Goal: Transaction & Acquisition: Purchase product/service

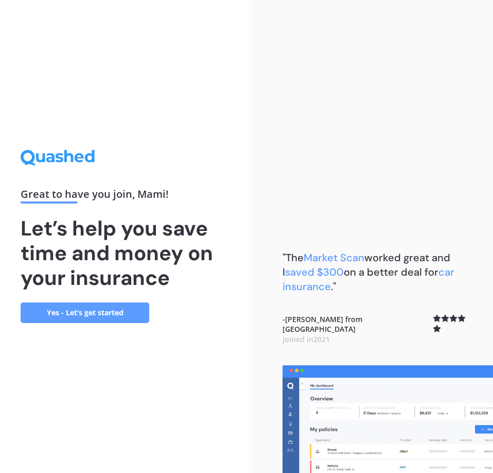
click at [98, 313] on link "Yes - Let’s get started" at bounding box center [85, 312] width 129 height 21
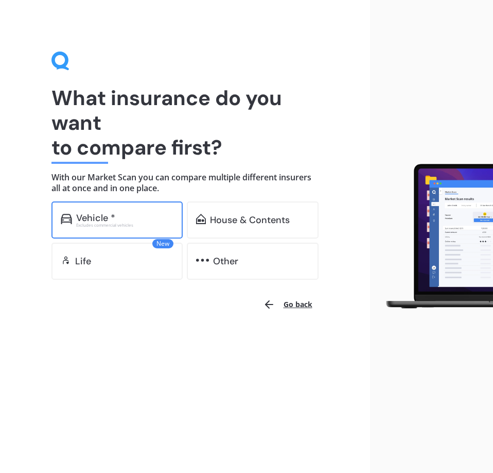
click at [106, 223] on div "Excludes commercial vehicles" at bounding box center [125, 225] width 98 height 4
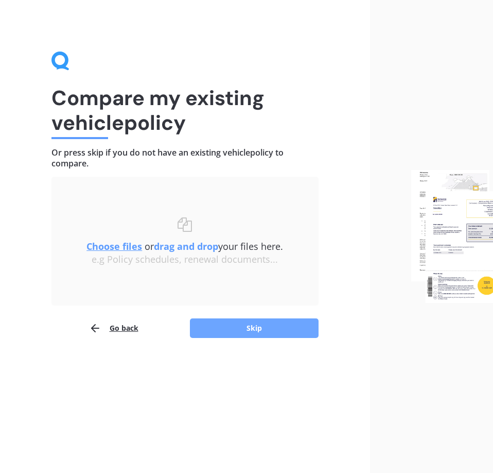
click at [214, 326] on button "Skip" at bounding box center [254, 328] width 129 height 20
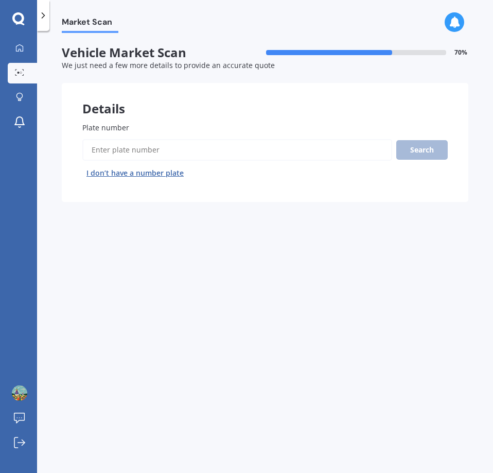
click at [153, 153] on input "Plate number" at bounding box center [237, 150] width 310 height 22
type input "RDD874"
click at [0, 0] on button "Next" at bounding box center [0, 0] width 0 height 0
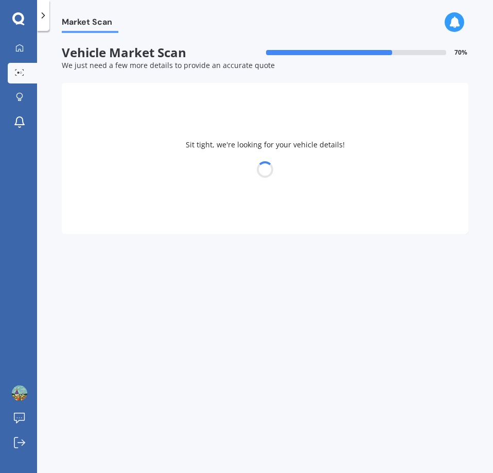
select select "TOYOTA"
select select "PRIUS"
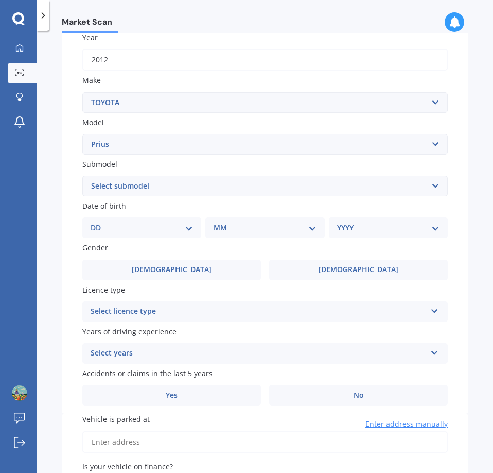
scroll to position [103, 0]
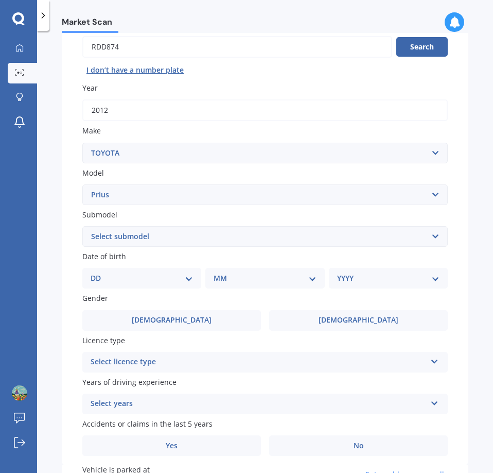
click at [186, 277] on select "DD 01 02 03 04 05 06 07 08 09 10 11 12 13 14 15 16 17 18 19 20 21 22 23 24 25 2…" at bounding box center [142, 277] width 102 height 11
click at [233, 237] on select "Select submodel (All other) Hybrid" at bounding box center [265, 236] width 366 height 21
click at [51, 232] on div "Market Scan Vehicle Market Scan 70 % We just need a few more details to provide…" at bounding box center [265, 254] width 456 height 442
click at [193, 274] on div "DD 01 02 03 04 05 06 07 08 09 10 11 12 13 14 15 16 17 18 19 20 21 22 23 24 25 2…" at bounding box center [141, 278] width 119 height 21
click at [191, 274] on div "DD 01 02 03 04 05 06 07 08 09 10 11 12 13 14 15 16 17 18 19 20 21 22 23 24 25 2…" at bounding box center [141, 278] width 119 height 21
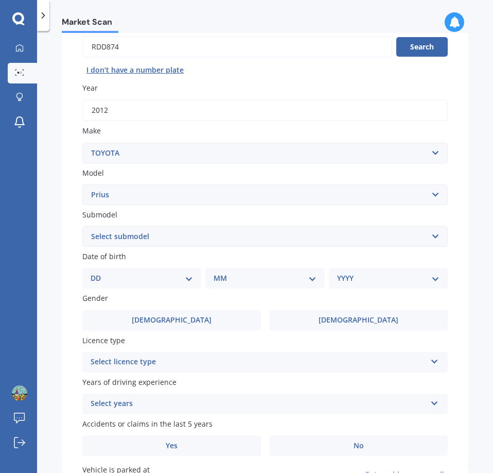
click at [188, 278] on select "DD 01 02 03 04 05 06 07 08 09 10 11 12 13 14 15 16 17 18 19 20 21 22 23 24 25 2…" at bounding box center [142, 277] width 102 height 11
select select "19"
click at [99, 272] on select "DD 01 02 03 04 05 06 07 08 09 10 11 12 13 14 15 16 17 18 19 20 21 22 23 24 25 2…" at bounding box center [142, 277] width 102 height 11
click at [270, 281] on select "MM 01 02 03 04 05 06 07 08 09 10 11 12" at bounding box center [267, 277] width 98 height 11
select select "12"
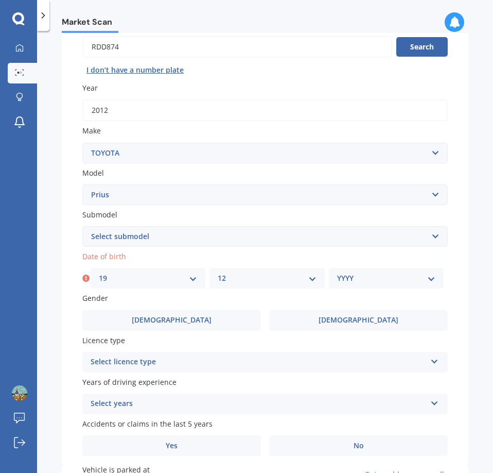
click at [218, 272] on select "MM 01 02 03 04 05 06 07 08 09 10 11 12" at bounding box center [267, 277] width 98 height 11
click at [387, 278] on select "YYYY 2025 2024 2023 2022 2021 2020 2019 2018 2017 2016 2015 2014 2013 2012 2011…" at bounding box center [386, 277] width 98 height 11
select select "1972"
click at [337, 272] on select "YYYY 2025 2024 2023 2022 2021 2020 2019 2018 2017 2016 2015 2014 2013 2012 2011…" at bounding box center [386, 277] width 98 height 11
click at [287, 319] on label "[DEMOGRAPHIC_DATA]" at bounding box center [358, 320] width 179 height 21
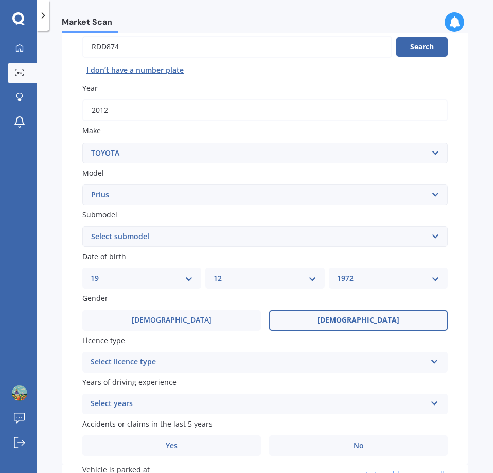
click at [0, 0] on input "[DEMOGRAPHIC_DATA]" at bounding box center [0, 0] width 0 height 0
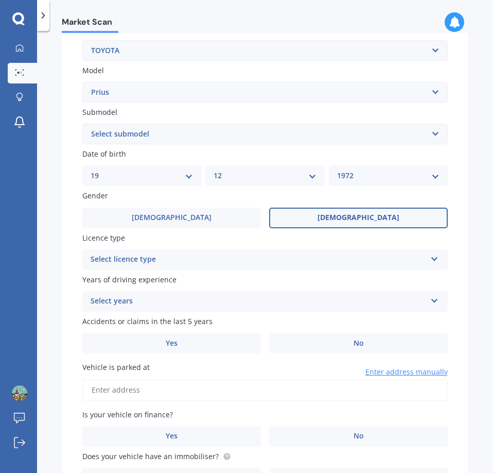
scroll to position [206, 0]
click at [219, 258] on div "Select licence type" at bounding box center [259, 259] width 336 height 12
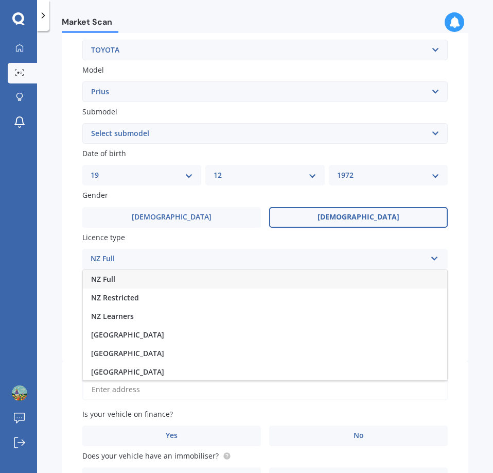
click at [190, 279] on div "NZ Full" at bounding box center [265, 279] width 364 height 19
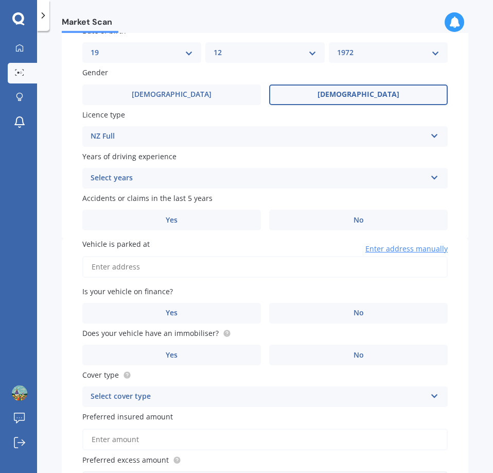
scroll to position [360, 0]
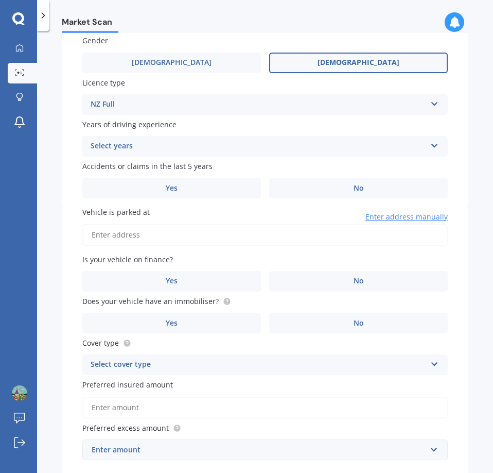
click at [170, 142] on div "Select years" at bounding box center [259, 146] width 336 height 12
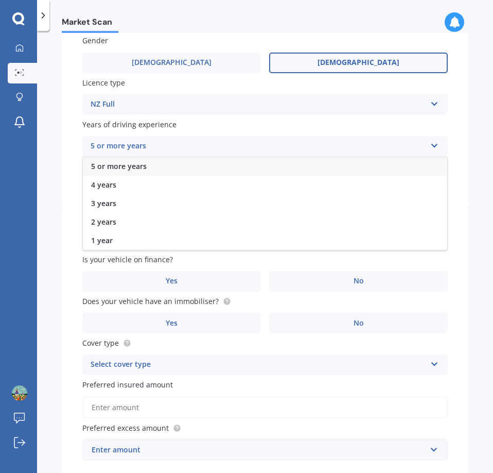
click at [158, 165] on div "5 or more years" at bounding box center [265, 166] width 364 height 19
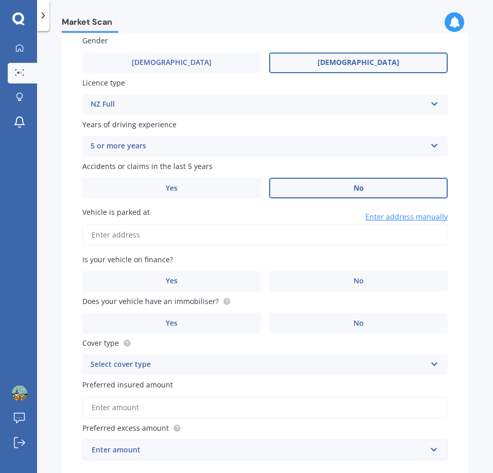
click at [326, 193] on label "No" at bounding box center [358, 188] width 179 height 21
click at [0, 0] on input "No" at bounding box center [0, 0] width 0 height 0
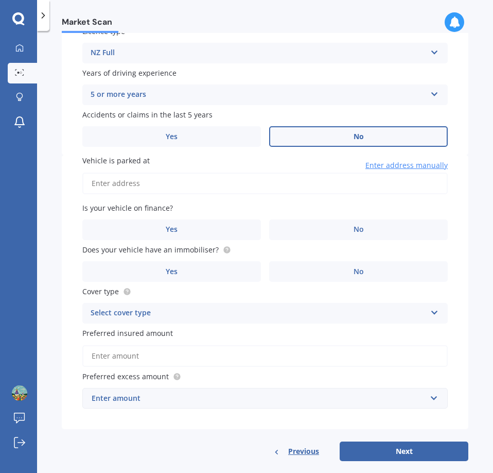
click at [145, 179] on input "Vehicle is parked at" at bounding box center [265, 183] width 366 height 22
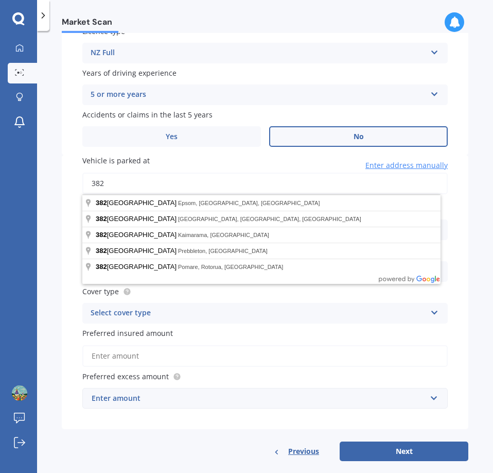
drag, startPoint x: 199, startPoint y: 193, endPoint x: 129, endPoint y: 185, distance: 70.5
click at [129, 185] on input "382" at bounding box center [265, 183] width 366 height 22
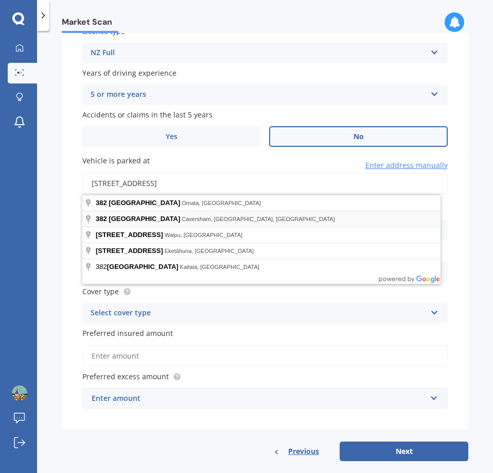
type input "[STREET_ADDRESS]"
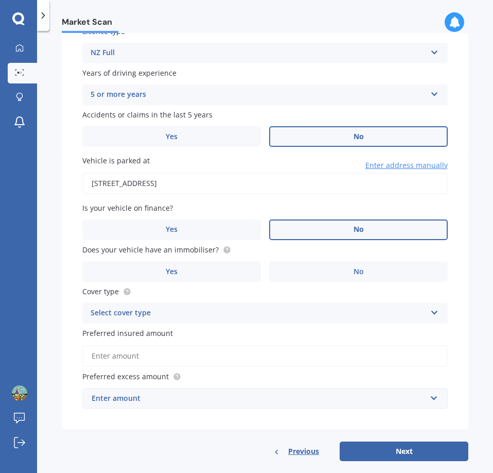
click at [304, 230] on label "No" at bounding box center [358, 229] width 179 height 21
click at [0, 0] on input "No" at bounding box center [0, 0] width 0 height 0
click at [334, 270] on label "No" at bounding box center [358, 271] width 179 height 21
click at [0, 0] on input "No" at bounding box center [0, 0] width 0 height 0
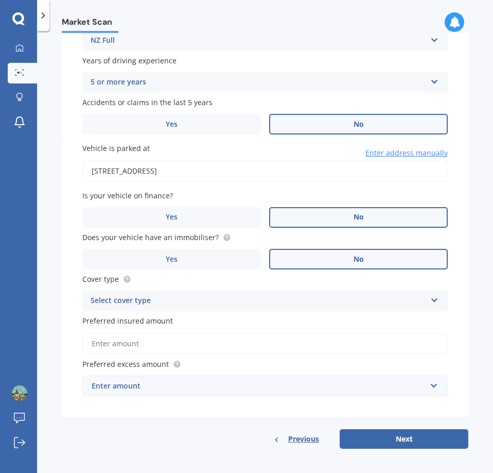
scroll to position [427, 0]
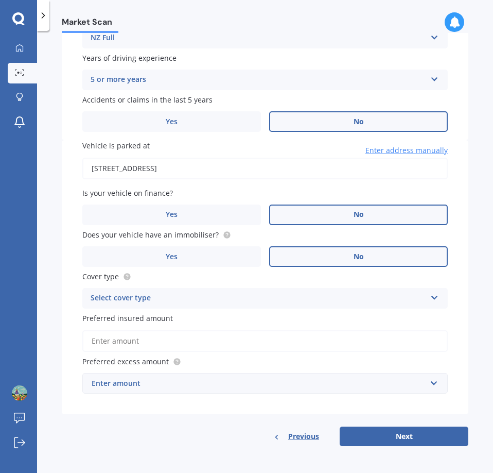
click at [206, 293] on div "Select cover type" at bounding box center [259, 298] width 336 height 12
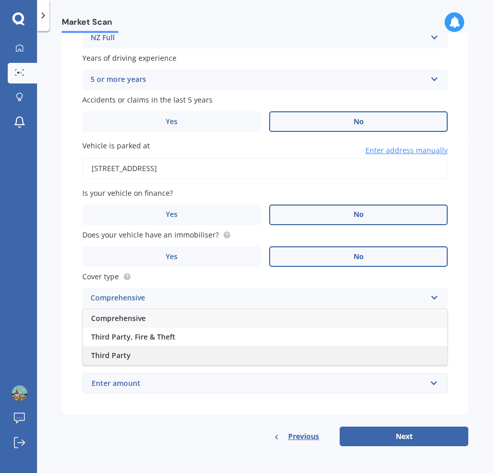
click at [177, 350] on div "Third Party" at bounding box center [265, 355] width 364 height 19
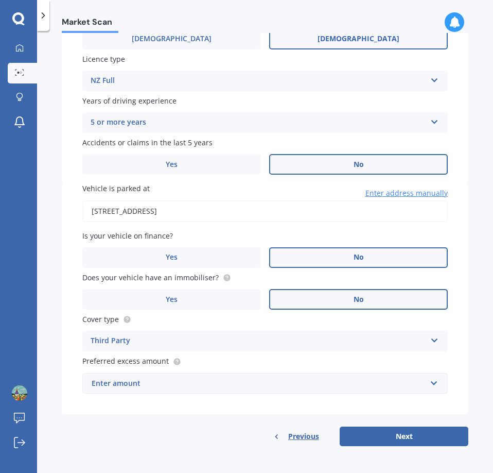
scroll to position [384, 0]
click at [360, 436] on button "Next" at bounding box center [404, 436] width 129 height 20
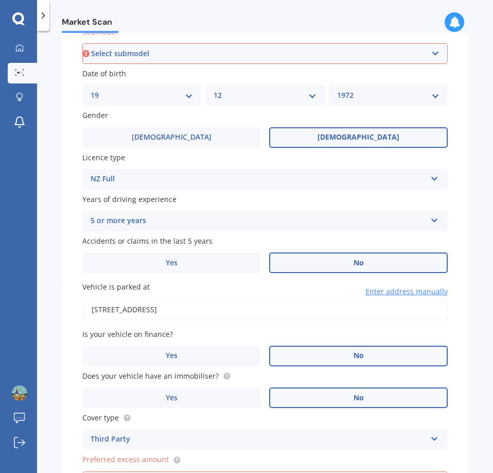
scroll to position [279, 0]
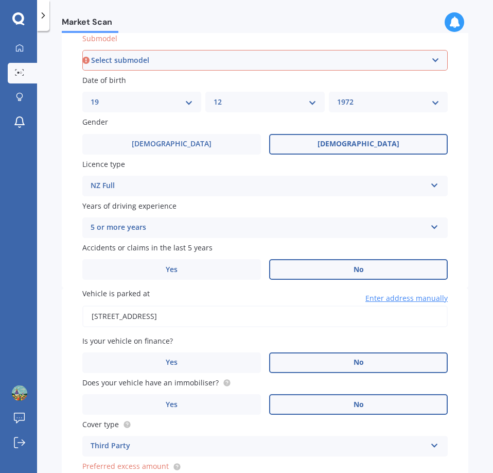
click at [264, 57] on select "Select submodel (All other) Hybrid" at bounding box center [265, 60] width 366 height 21
select select "HYBRID"
click at [82, 50] on select "Select submodel (All other) Hybrid" at bounding box center [265, 60] width 366 height 21
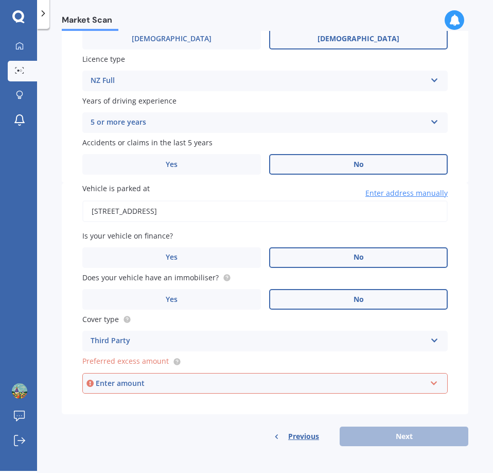
scroll to position [384, 0]
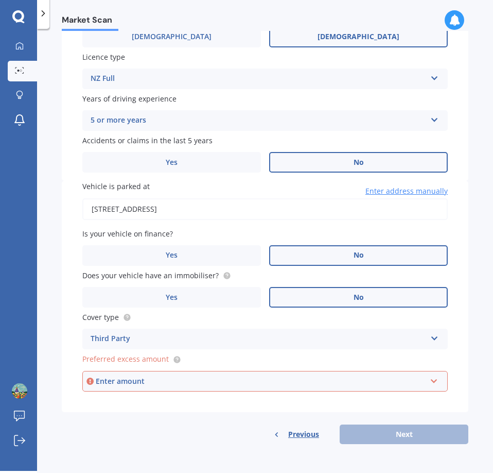
click at [387, 383] on div "Enter amount" at bounding box center [261, 380] width 331 height 11
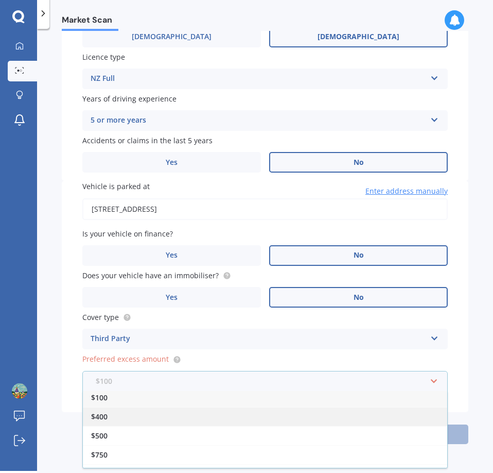
scroll to position [0, 0]
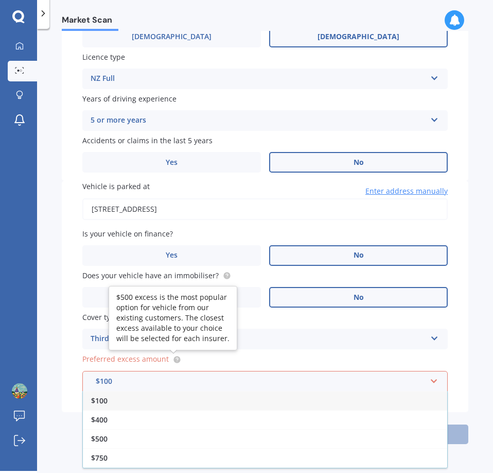
click at [173, 360] on circle at bounding box center [176, 359] width 7 height 7
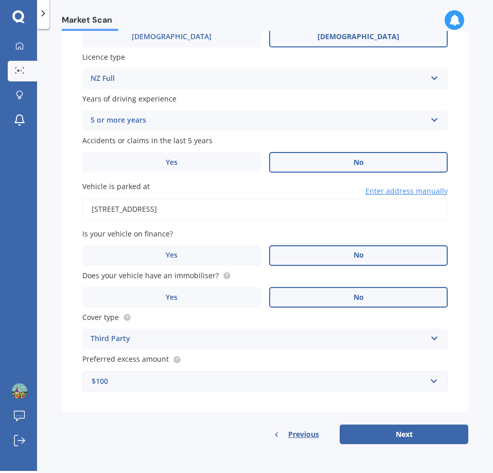
click at [170, 378] on div "$100" at bounding box center [259, 380] width 335 height 11
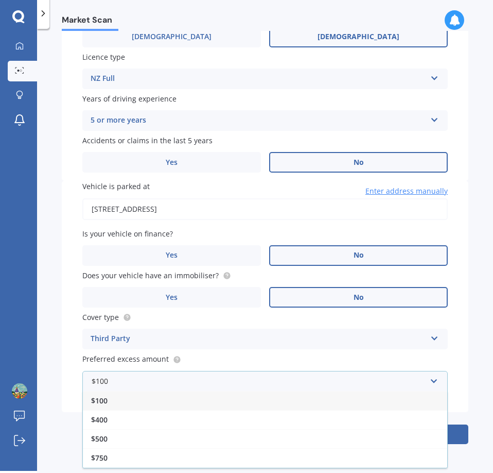
click at [134, 403] on div "$100" at bounding box center [265, 400] width 364 height 19
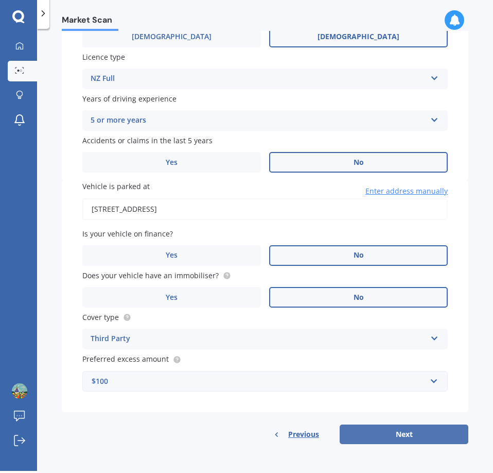
click at [386, 436] on button "Next" at bounding box center [404, 434] width 129 height 20
select select "19"
select select "12"
select select "1972"
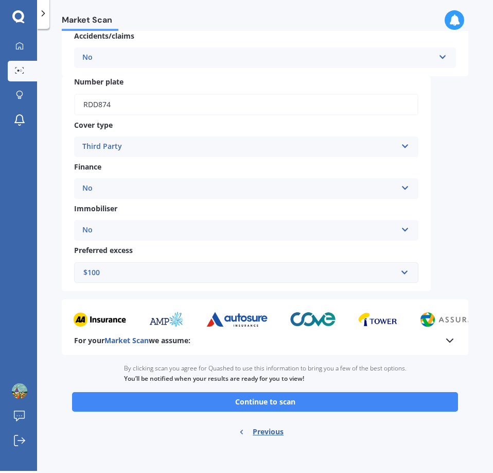
scroll to position [272, 0]
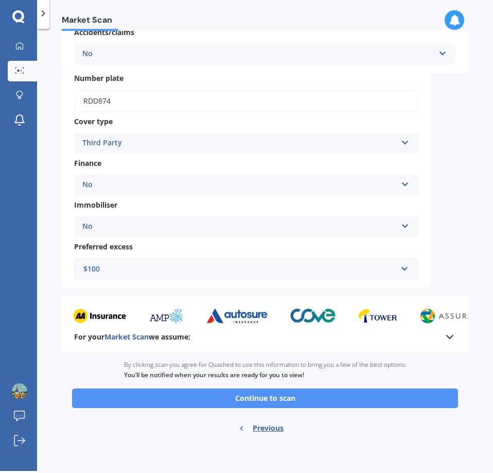
click at [249, 399] on button "Continue to scan" at bounding box center [265, 398] width 386 height 20
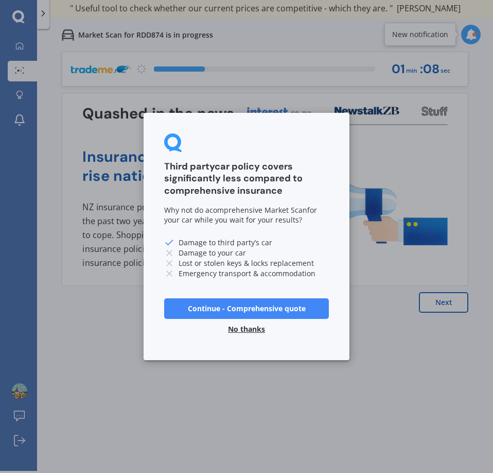
click at [223, 309] on button "Continue - Comprehensive quote" at bounding box center [246, 308] width 165 height 21
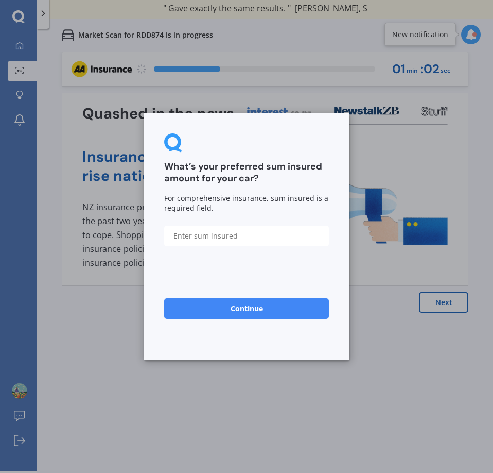
click at [211, 237] on input "text" at bounding box center [246, 235] width 165 height 21
type input "$10,000"
click at [254, 306] on button "Continue" at bounding box center [246, 308] width 165 height 21
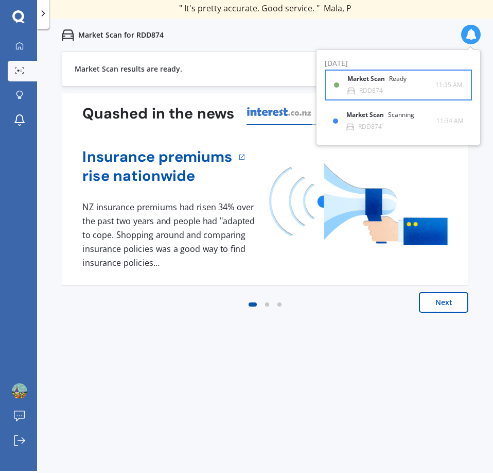
click at [360, 87] on div "RDD874" at bounding box center [371, 90] width 24 height 7
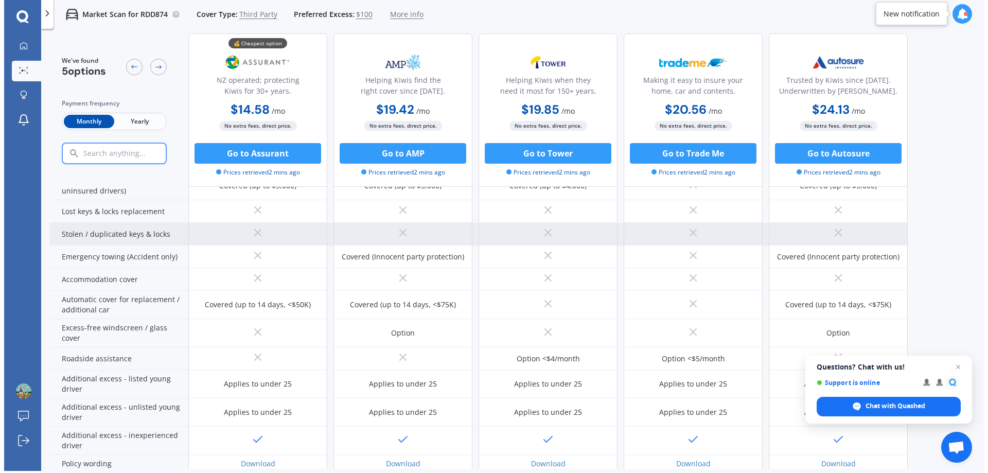
scroll to position [199, 0]
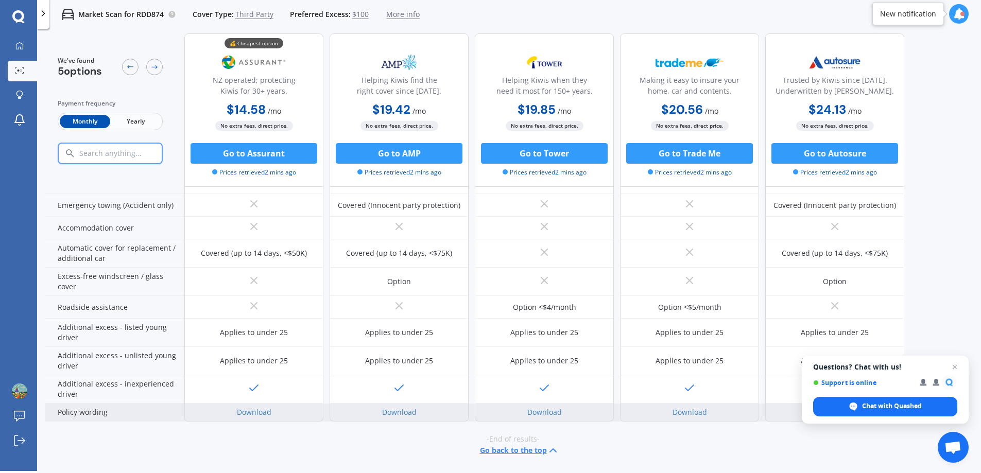
click at [284, 410] on div "Download" at bounding box center [253, 413] width 139 height 18
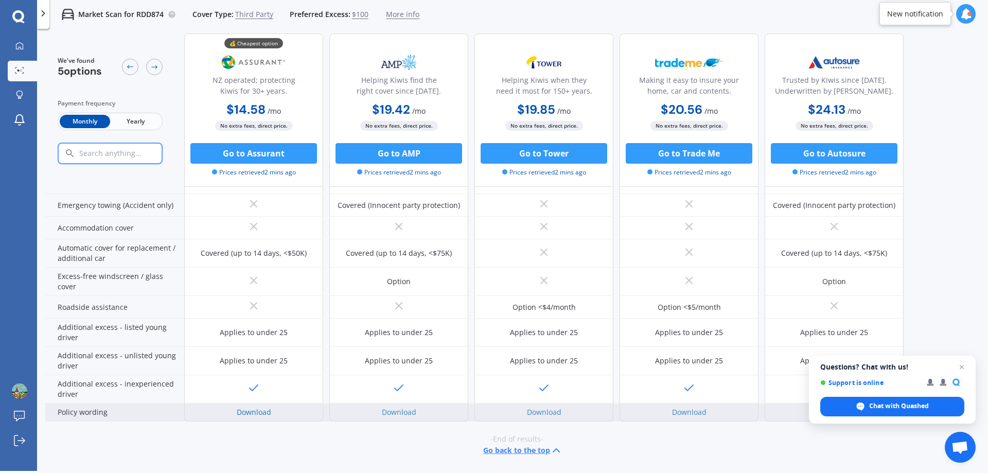
click at [253, 411] on link "Download" at bounding box center [254, 412] width 34 height 10
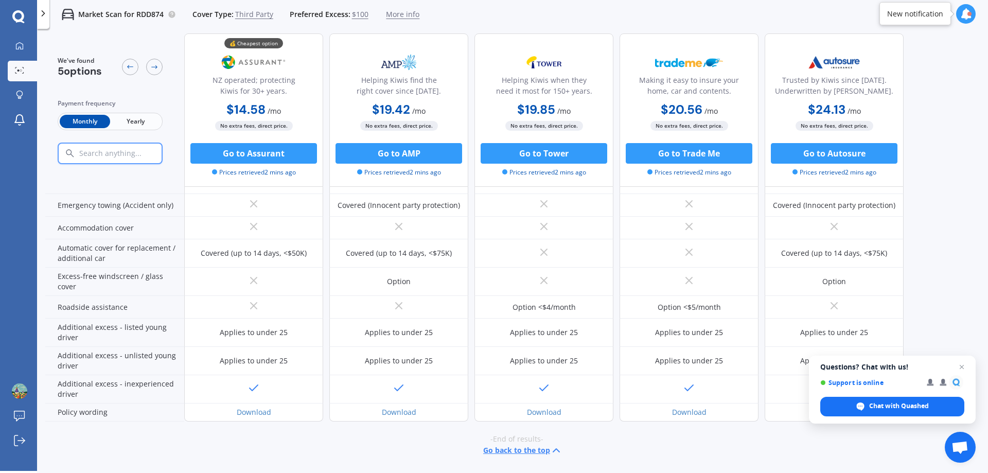
click at [493, 15] on icon at bounding box center [966, 13] width 11 height 11
click at [493, 99] on div "Market Scan Ready" at bounding box center [879, 96] width 72 height 11
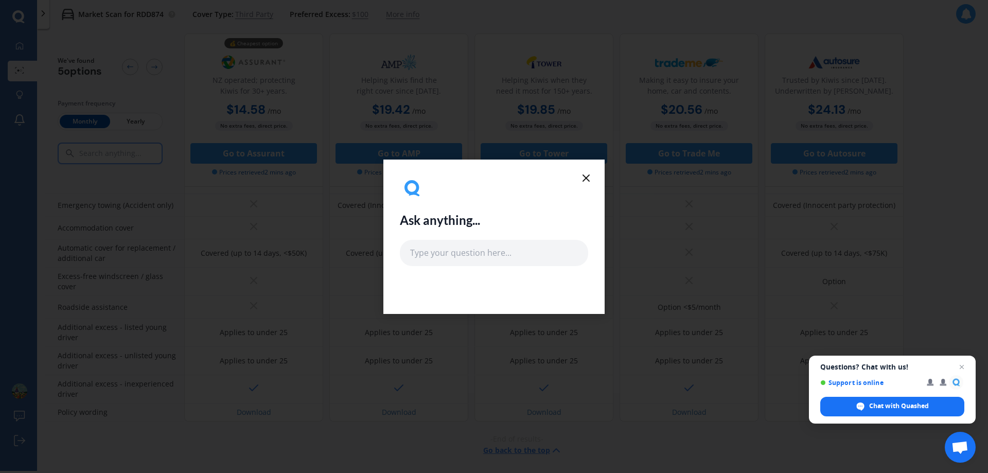
click at [493, 174] on icon at bounding box center [586, 178] width 12 height 12
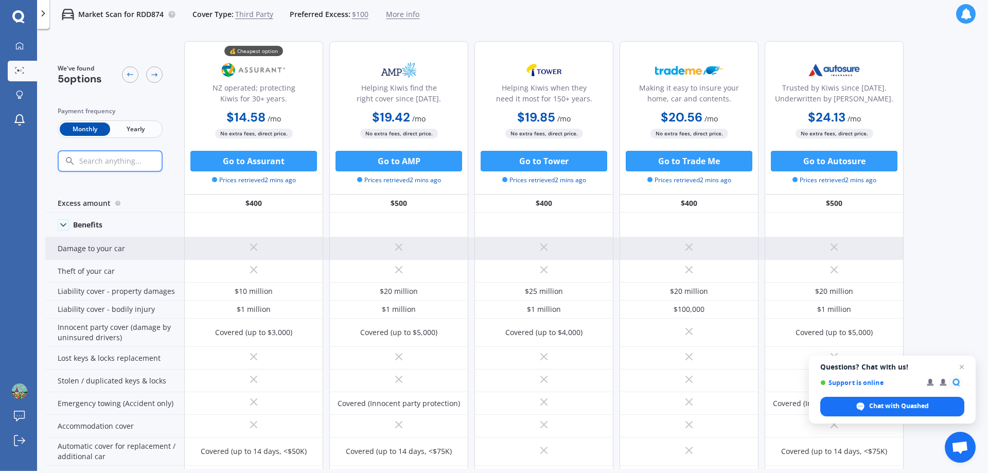
scroll to position [0, 0]
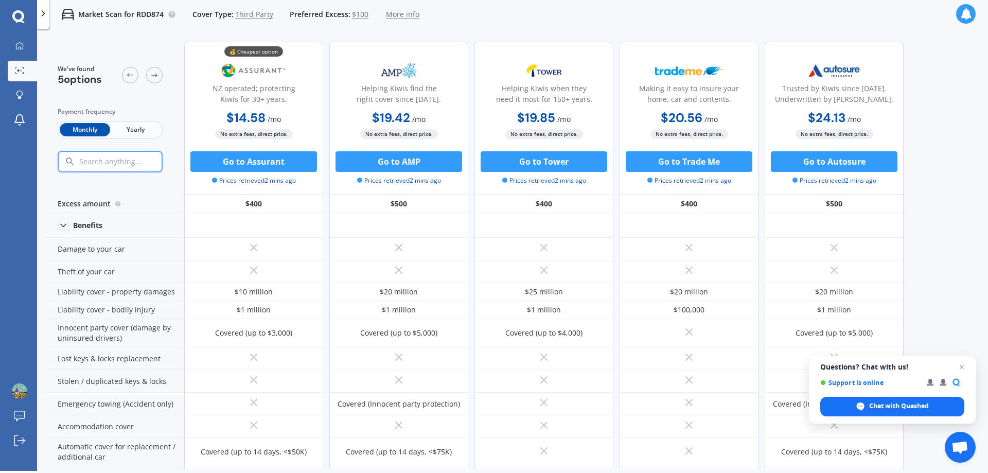
click at [493, 11] on icon at bounding box center [966, 13] width 11 height 11
click at [493, 97] on b "Market Scan" at bounding box center [864, 94] width 42 height 7
click at [493, 17] on icon at bounding box center [966, 13] width 11 height 11
click at [493, 64] on div "Market Scan Ready" at bounding box center [879, 60] width 72 height 11
click at [493, 17] on div at bounding box center [967, 14] width 20 height 20
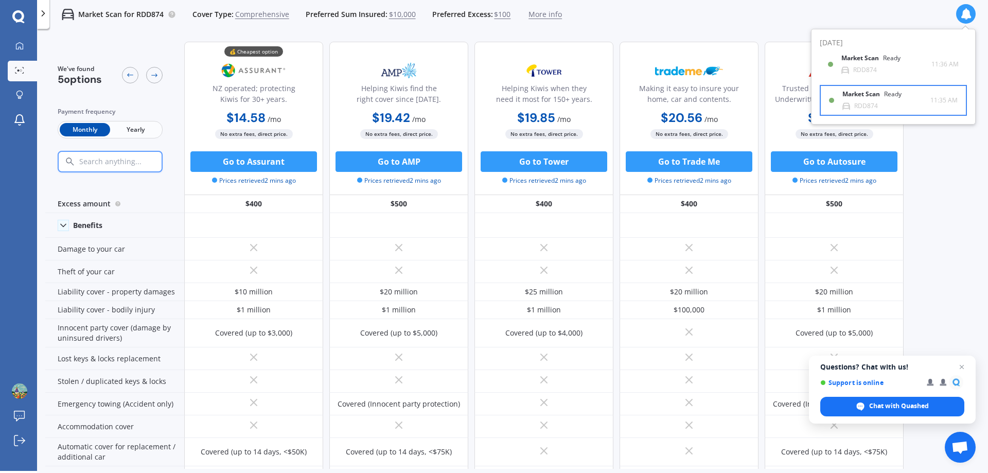
click at [493, 97] on div "Market Scan Ready RDD874" at bounding box center [887, 100] width 88 height 19
click at [493, 12] on icon at bounding box center [966, 13] width 11 height 11
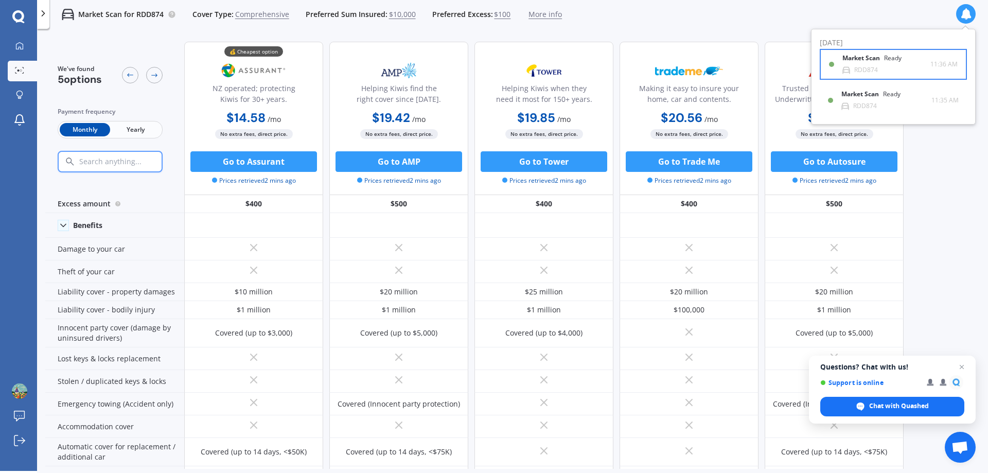
click at [493, 67] on div "Market Scan Ready RDD874" at bounding box center [887, 64] width 88 height 19
click at [257, 13] on span "Comprehensive" at bounding box center [262, 14] width 54 height 10
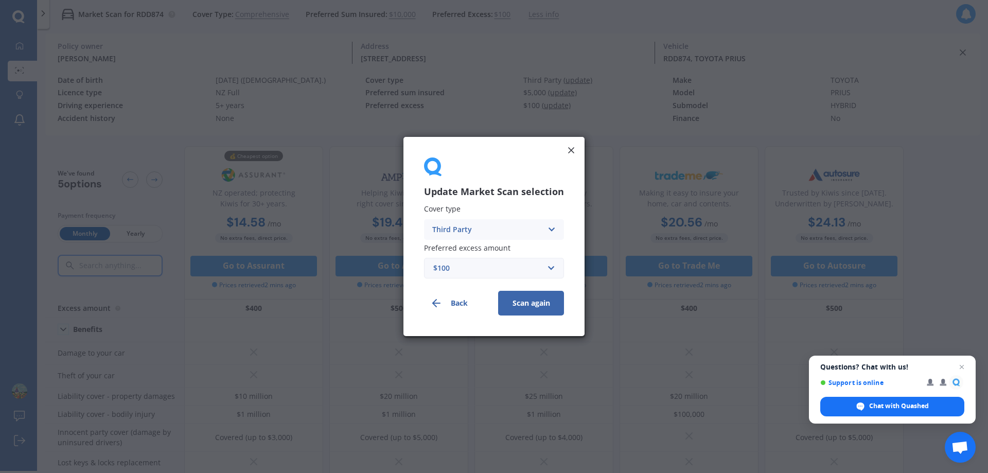
click at [493, 226] on icon at bounding box center [551, 229] width 9 height 11
click at [493, 249] on div "Comprehensive" at bounding box center [494, 249] width 139 height 19
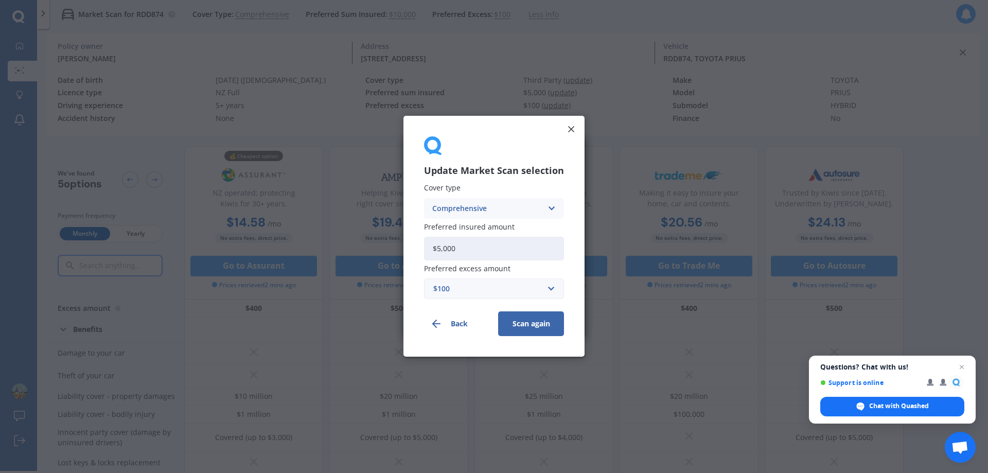
click at [493, 319] on button "Scan again" at bounding box center [531, 324] width 66 height 25
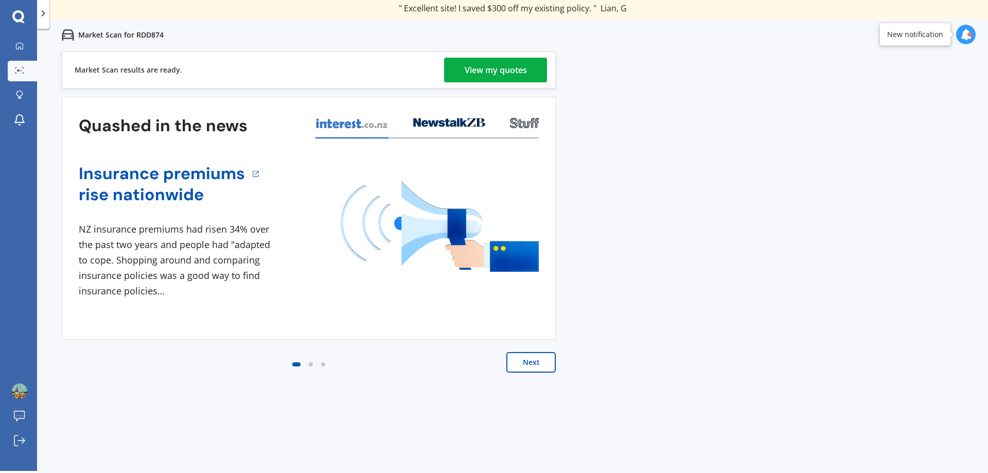
click at [486, 66] on div "View my quotes" at bounding box center [496, 70] width 62 height 25
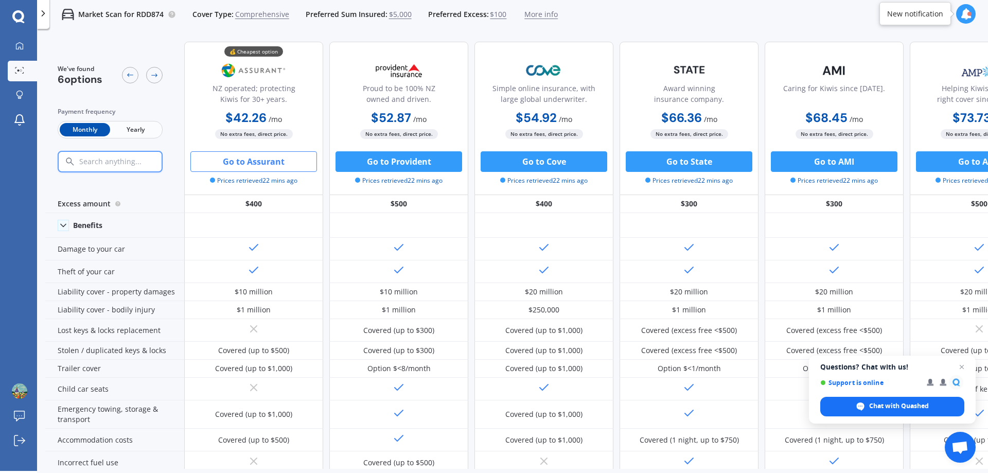
click at [265, 162] on button "Go to Assurant" at bounding box center [253, 161] width 127 height 21
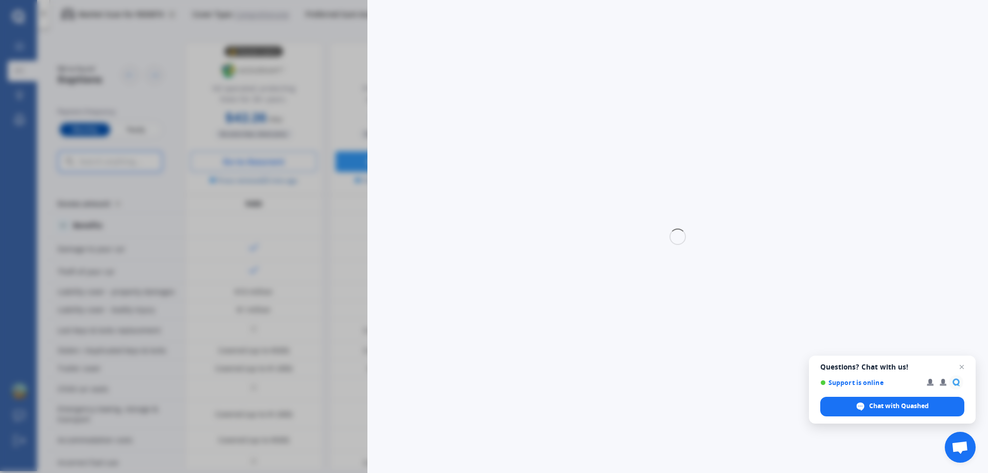
select select "Monthly"
select select "3rd party"
select select "0"
select select "Otago"
select select "TOYOTA"
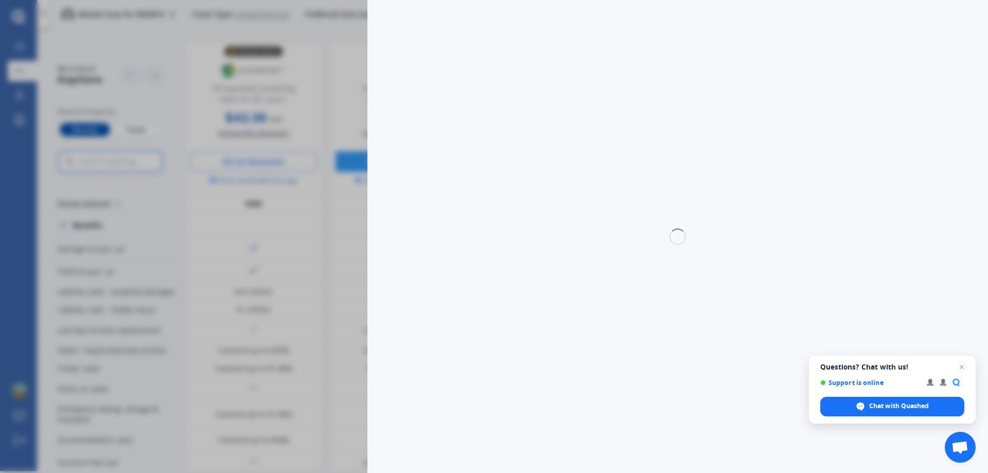
select select "PRIUS"
select select "HYBRID"
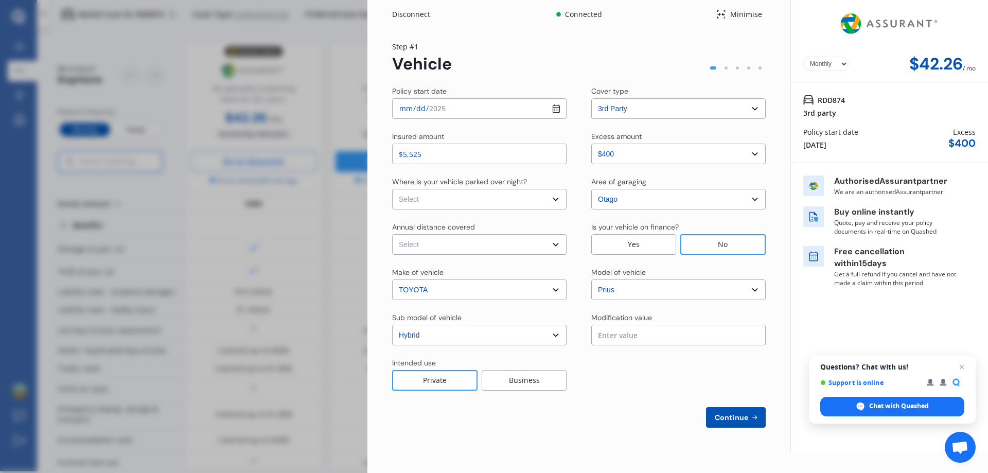
click at [493, 202] on select "Select [GEOGRAPHIC_DATA] [GEOGRAPHIC_DATA] [GEOGRAPHIC_DATA] / [PERSON_NAME] / …" at bounding box center [679, 199] width 175 height 21
click at [493, 189] on select "Select [GEOGRAPHIC_DATA] [GEOGRAPHIC_DATA] [GEOGRAPHIC_DATA] / [PERSON_NAME] / …" at bounding box center [679, 199] width 175 height 21
click at [461, 198] on select "Select In a garage On own property On street or road" at bounding box center [479, 199] width 175 height 21
select select "On own property"
click at [392, 189] on select "Select In a garage On own property On street or road" at bounding box center [479, 199] width 175 height 21
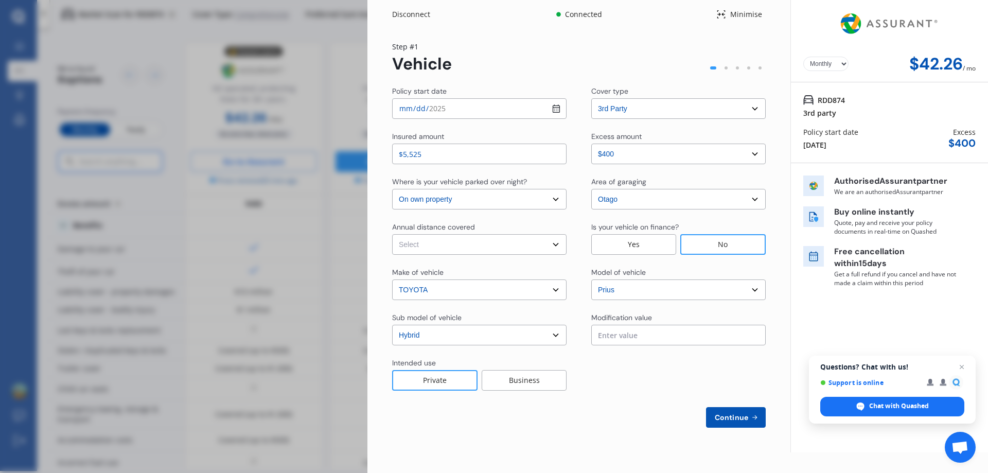
click at [467, 245] on select "Select Low (less than 15,000km per year) Average (15,000-30,000km per year) Hig…" at bounding box center [479, 244] width 175 height 21
select select "15000"
click at [392, 234] on select "Select Low (less than 15,000km per year) Average (15,000-30,000km per year) Hig…" at bounding box center [479, 244] width 175 height 21
click at [493, 242] on div "No" at bounding box center [723, 244] width 85 height 21
click at [493, 417] on span "Continue" at bounding box center [732, 417] width 38 height 8
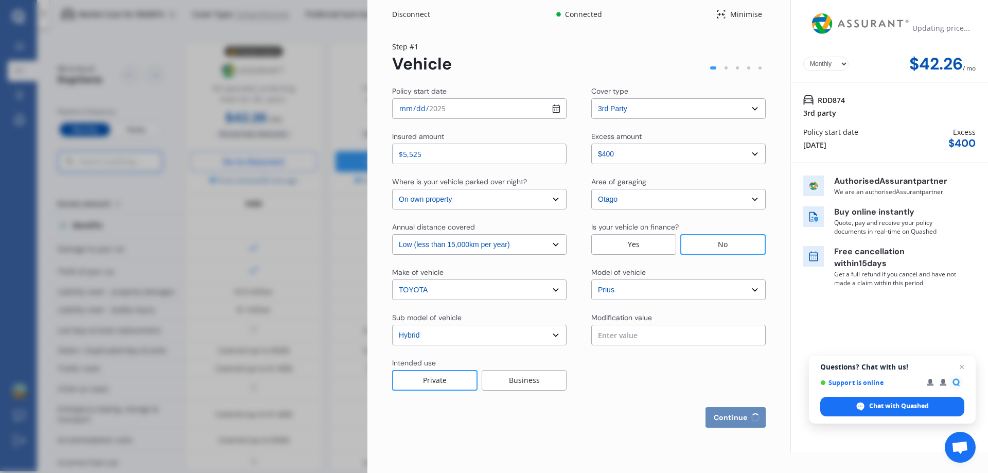
select select "Miss"
select select "19"
select select "12"
select select "1972"
select select "full"
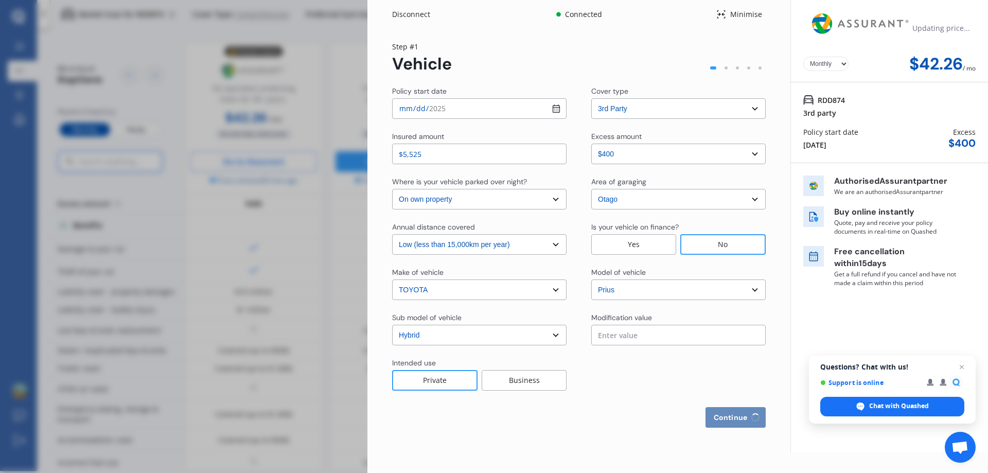
select select "more than 4 years"
select select "[GEOGRAPHIC_DATA]"
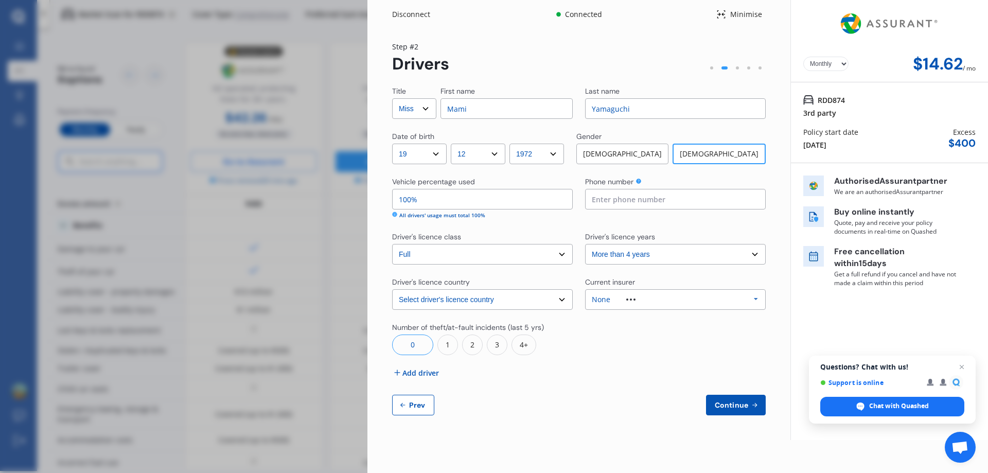
click at [493, 198] on input at bounding box center [675, 199] width 181 height 21
type input "0212973331"
click at [430, 115] on select "Select Mr Mrs Miss Ms Dr" at bounding box center [414, 108] width 44 height 21
click at [392, 98] on select "Select Mr Mrs Miss Ms Dr" at bounding box center [414, 108] width 44 height 21
click at [427, 109] on select "Select Mr Mrs Miss Ms Dr" at bounding box center [414, 108] width 44 height 21
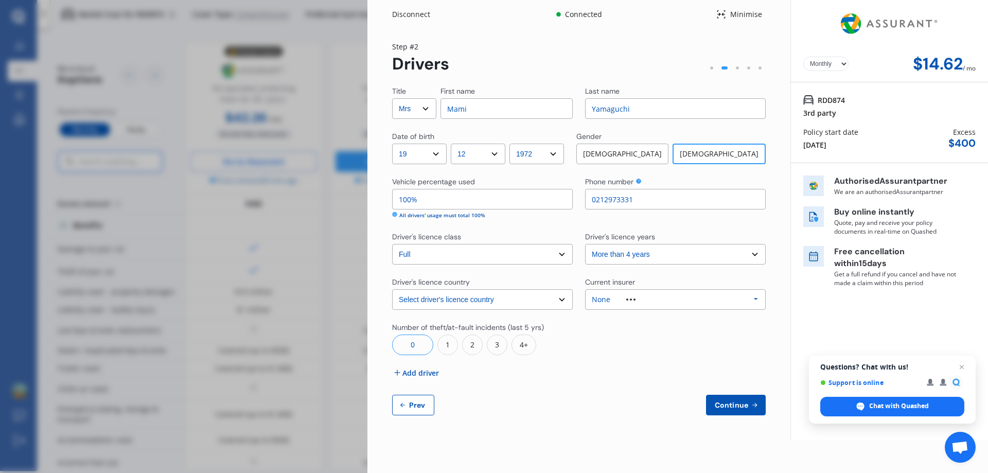
select select "Dr"
click at [392, 98] on select "Select Mr Mrs Miss Ms Dr" at bounding box center [414, 108] width 44 height 21
click at [425, 372] on span "Add driver" at bounding box center [421, 373] width 37 height 11
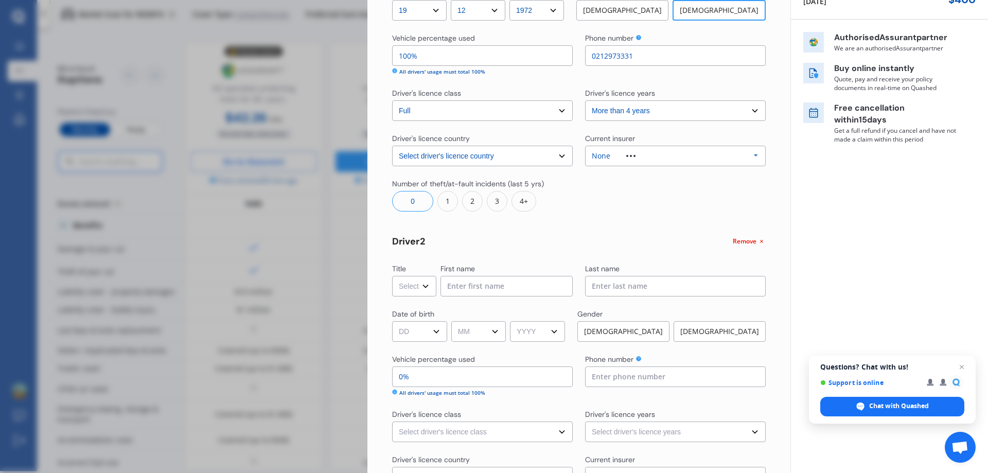
scroll to position [154, 0]
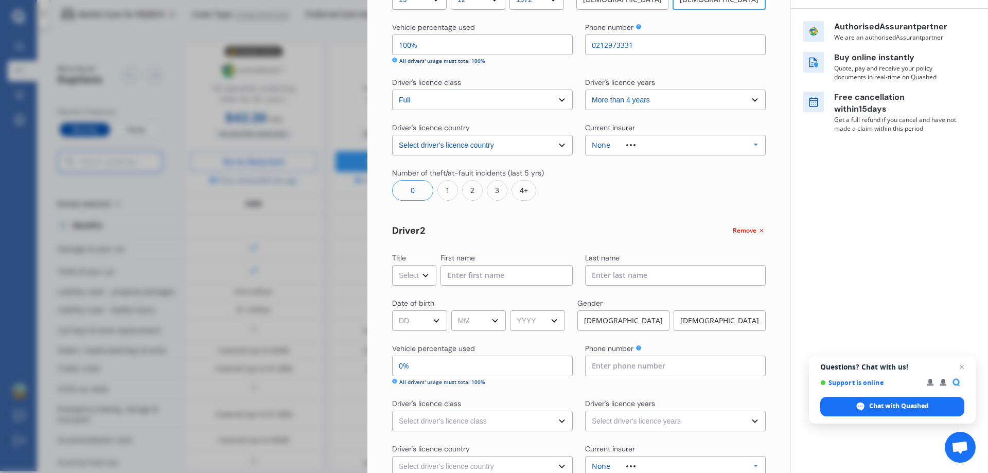
click at [426, 275] on select "Select Mr Mrs Miss Ms Dr" at bounding box center [414, 275] width 44 height 21
select select "Mr"
click at [392, 265] on select "Select Mr Mrs Miss Ms Dr" at bounding box center [414, 275] width 44 height 21
click at [472, 276] on input at bounding box center [507, 275] width 132 height 21
click at [493, 276] on input at bounding box center [507, 275] width 132 height 21
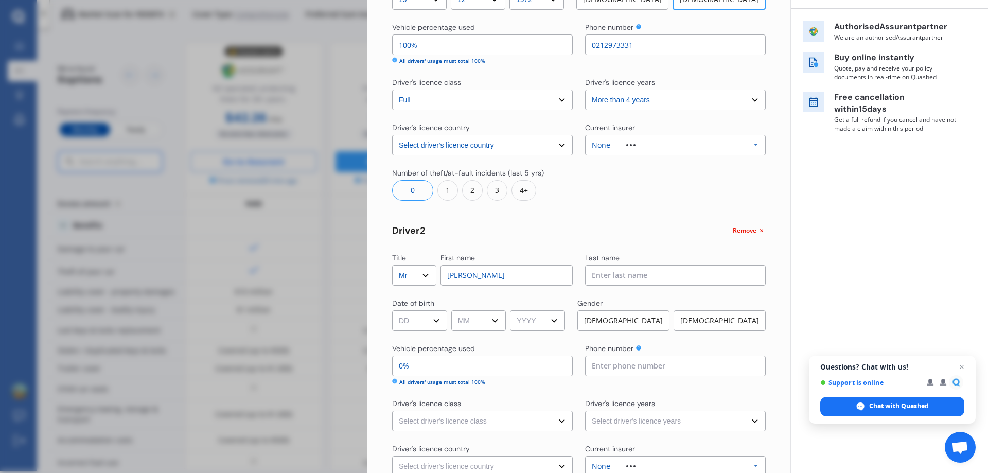
type input "[PERSON_NAME]"
click at [493, 280] on input at bounding box center [675, 275] width 181 height 21
type input "[PERSON_NAME]"
click at [442, 323] on select "DD 01 02 03 04 05 06 07 08 09 10 11 12 13 14 15 16 17 18 19 20 21 22 23 24 25 2…" at bounding box center [419, 320] width 55 height 21
select select "19"
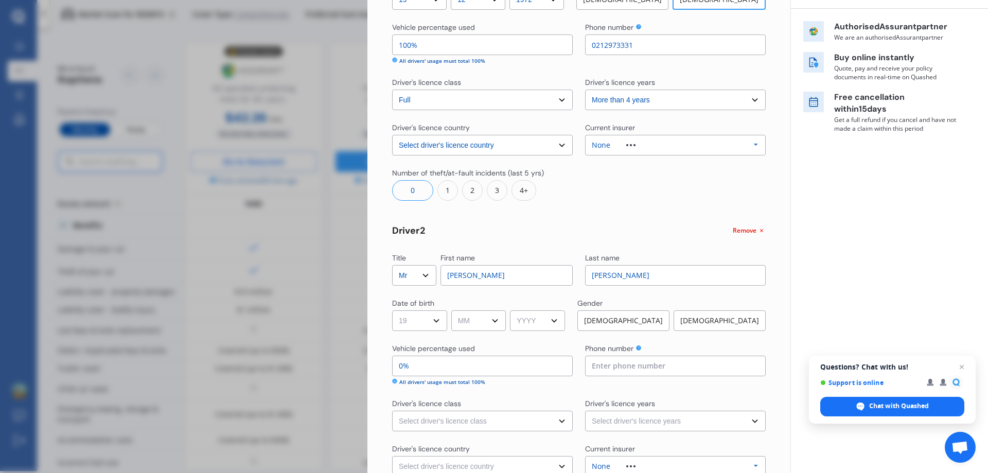
click at [392, 310] on select "DD 01 02 03 04 05 06 07 08 09 10 11 12 13 14 15 16 17 18 19 20 21 22 23 24 25 2…" at bounding box center [419, 320] width 55 height 21
click at [493, 328] on select "MM 01 02 03 04 05 06 07 08 09 10 11 12" at bounding box center [478, 320] width 55 height 21
click at [493, 319] on select "MM 01 02 03 04 05 06 07 08 09 10 11 12" at bounding box center [478, 320] width 55 height 21
select select "02"
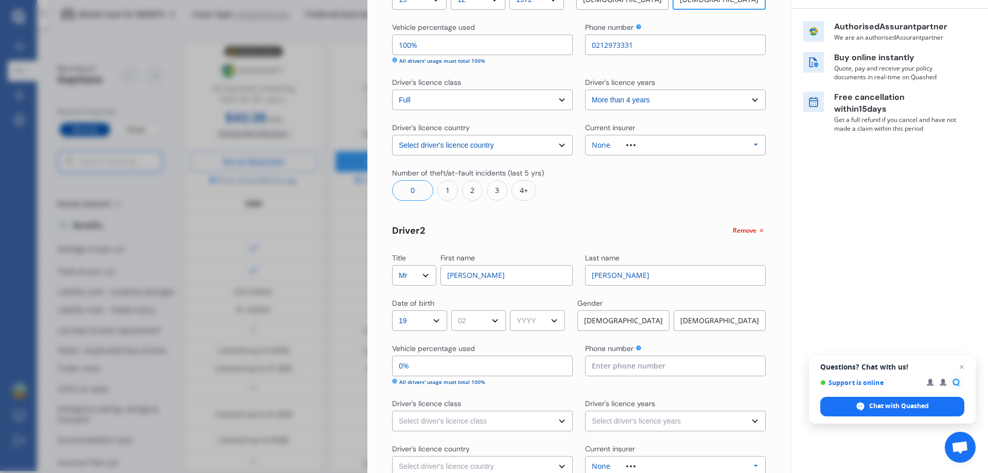
click at [453, 310] on select "MM 01 02 03 04 05 06 07 08 09 10 11 12" at bounding box center [478, 320] width 55 height 21
click at [493, 317] on select "YYYY 2009 2008 2007 2006 2005 2004 2003 2002 2001 2000 1999 1998 1997 1996 1995…" at bounding box center [537, 320] width 55 height 21
click at [493, 310] on select "YYYY 2009 2008 2007 2006 2005 2004 2003 2002 2001 2000 1999 1998 1997 1996 1995…" at bounding box center [537, 320] width 55 height 21
click at [493, 319] on select "YYYY 2009 2008 2007 2006 2005 2004 2003 2002 2001 2000 1999 1998 1997 1996 1995…" at bounding box center [537, 320] width 55 height 21
select select "1957"
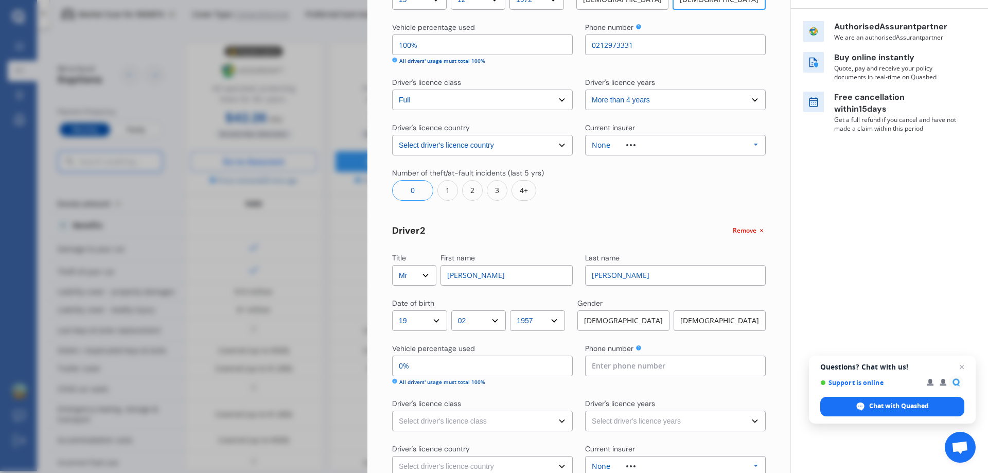
click at [493, 310] on select "YYYY 2009 2008 2007 2006 2005 2004 2003 2002 2001 2000 1999 1998 1997 1996 1995…" at bounding box center [537, 320] width 55 height 21
click at [493, 320] on div "[DEMOGRAPHIC_DATA]" at bounding box center [624, 320] width 92 height 21
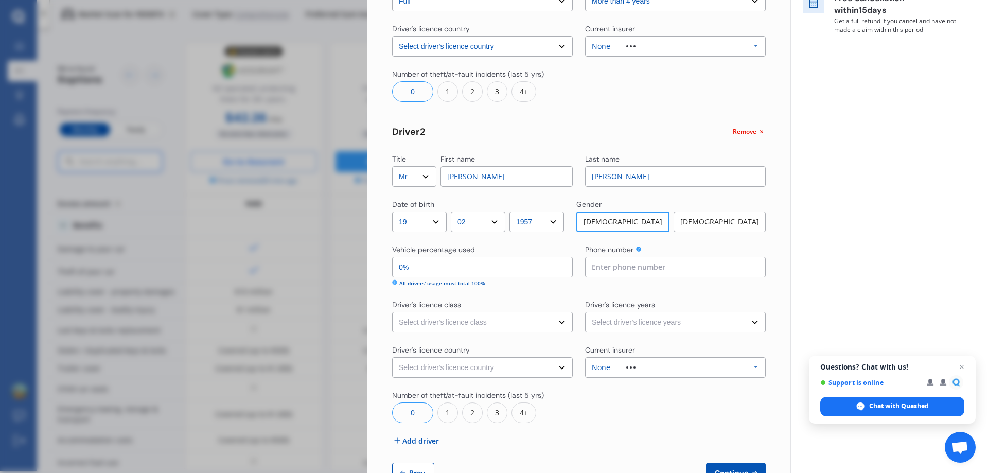
scroll to position [257, 0]
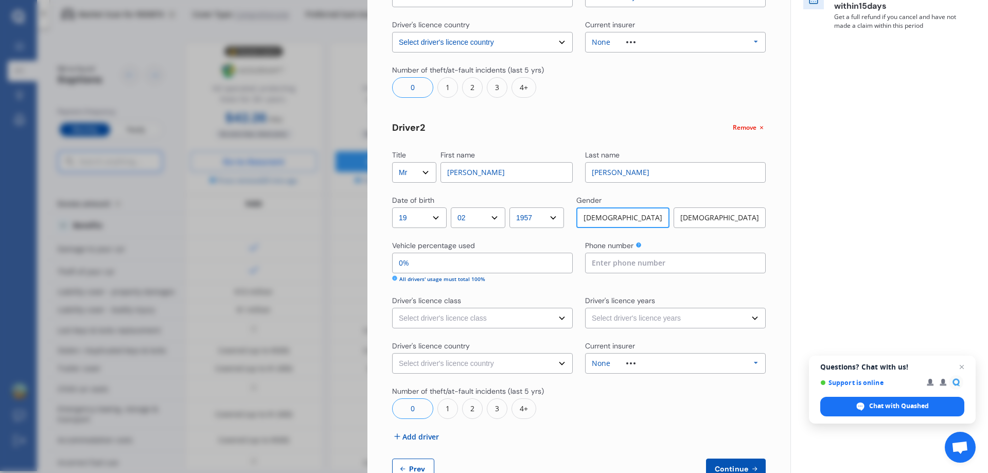
drag, startPoint x: 441, startPoint y: 264, endPoint x: 381, endPoint y: 265, distance: 59.7
click at [381, 265] on div "Yearly Monthly $14.62 / mo Step # 2 Drivers Title Select Mr Mrs Miss Ms Dr [PER…" at bounding box center [579, 137] width 423 height 733
type input "50%"
click at [493, 264] on input at bounding box center [675, 263] width 181 height 21
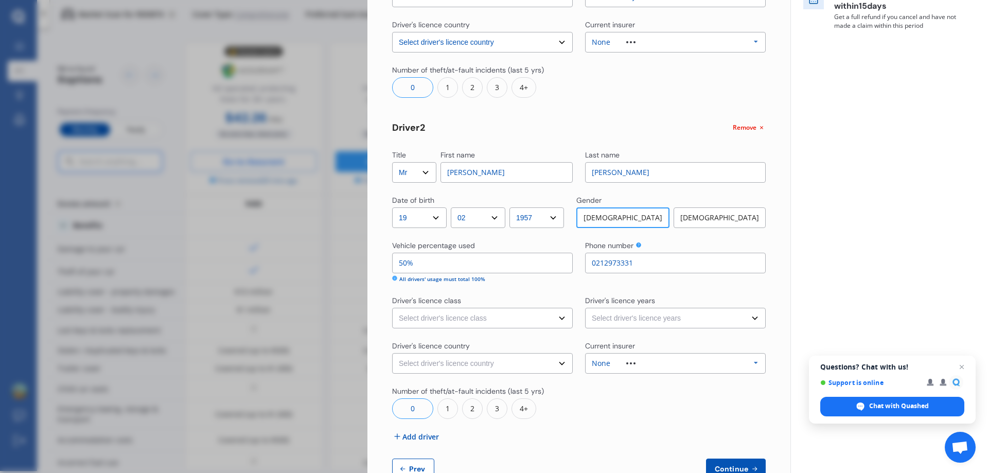
type input "0212973331"
click at [481, 319] on select "Select driver's licence class None Learner Restricted Full" at bounding box center [482, 318] width 181 height 21
select select "full"
click at [392, 308] on select "Select driver's licence class None Learner Restricted Full" at bounding box center [482, 318] width 181 height 21
click at [493, 320] on select "Select driver's licence years Less than 1 year 1-2 years 2-4 years More than 4 …" at bounding box center [675, 318] width 181 height 21
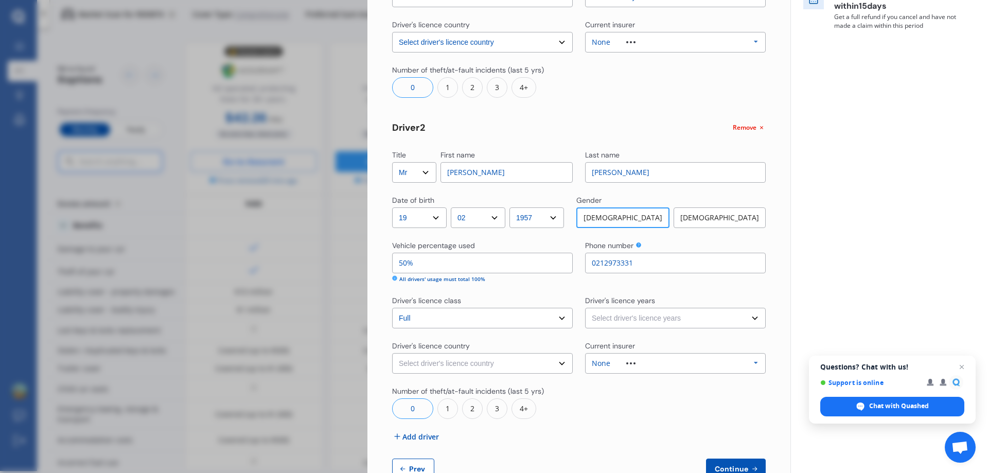
select select "more than 4 years"
click at [493, 308] on select "Select driver's licence years Less than 1 year 1-2 years 2-4 years More than 4 …" at bounding box center [675, 318] width 181 height 21
click at [493, 366] on select "Select driver's licence country [GEOGRAPHIC_DATA] [GEOGRAPHIC_DATA] [GEOGRAPHIC…" at bounding box center [482, 363] width 181 height 21
click at [493, 420] on div "Title Select Mr Mrs Miss Ms Dr First name [PERSON_NAME] Last name [PERSON_NAME]…" at bounding box center [579, 154] width 374 height 651
click at [493, 362] on select "Select driver's licence country [GEOGRAPHIC_DATA] [GEOGRAPHIC_DATA] [GEOGRAPHIC…" at bounding box center [482, 363] width 181 height 21
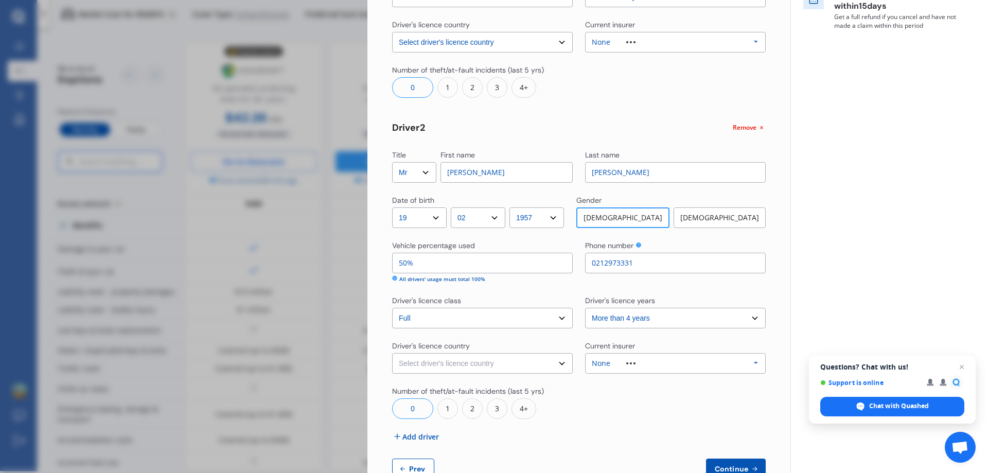
select select "[GEOGRAPHIC_DATA]"
click at [392, 353] on select "Select driver's licence country [GEOGRAPHIC_DATA] [GEOGRAPHIC_DATA] [GEOGRAPHIC…" at bounding box center [482, 363] width 181 height 21
click at [493, 364] on div "None Allianz AAI AMI IAG - NZI/State Lumley Vero Unknown Other Insurer None Pro…" at bounding box center [675, 363] width 181 height 21
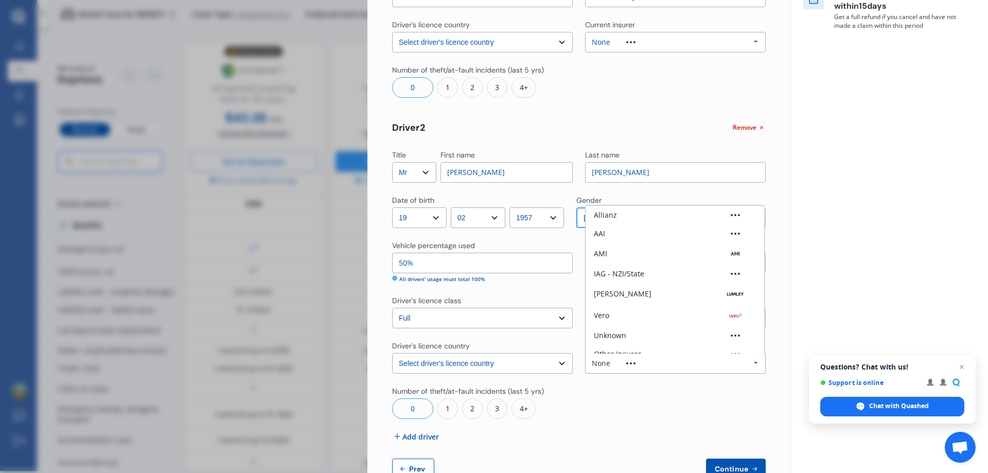
scroll to position [28, 0]
click at [493, 343] on div "None" at bounding box center [675, 344] width 162 height 7
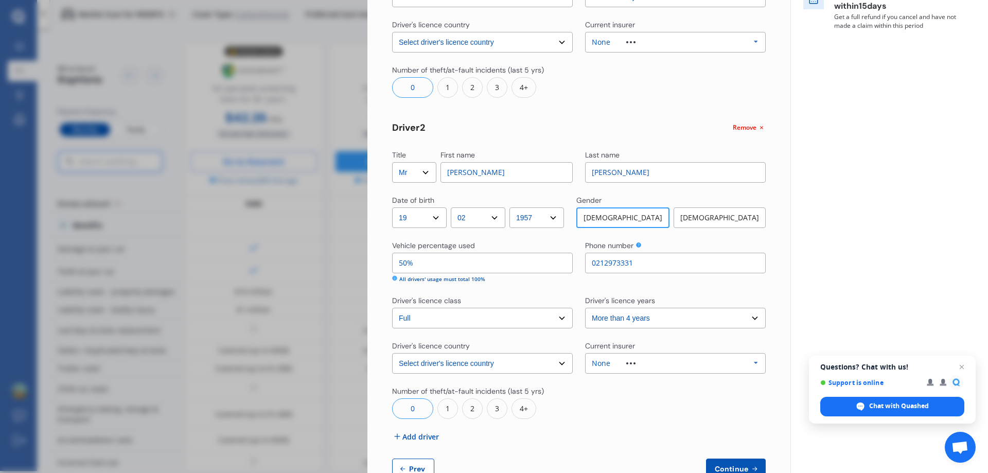
scroll to position [288, 0]
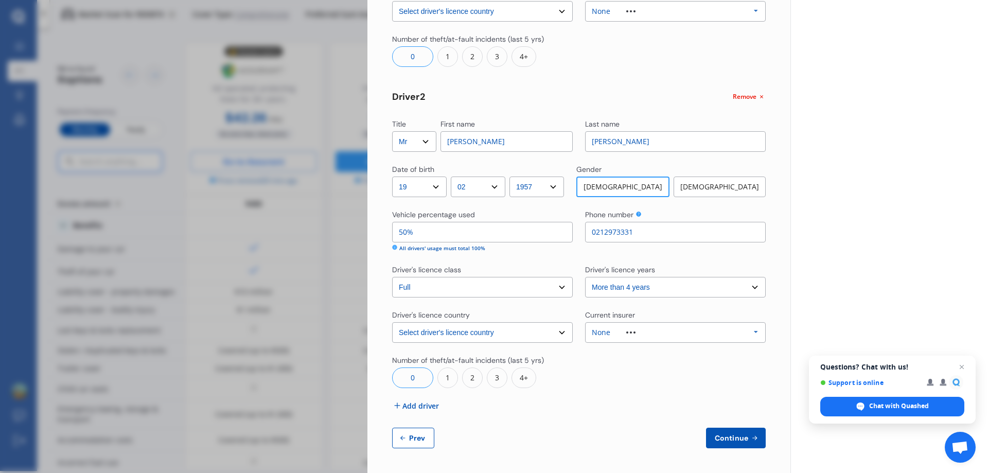
click at [427, 407] on span "Add driver" at bounding box center [421, 406] width 37 height 11
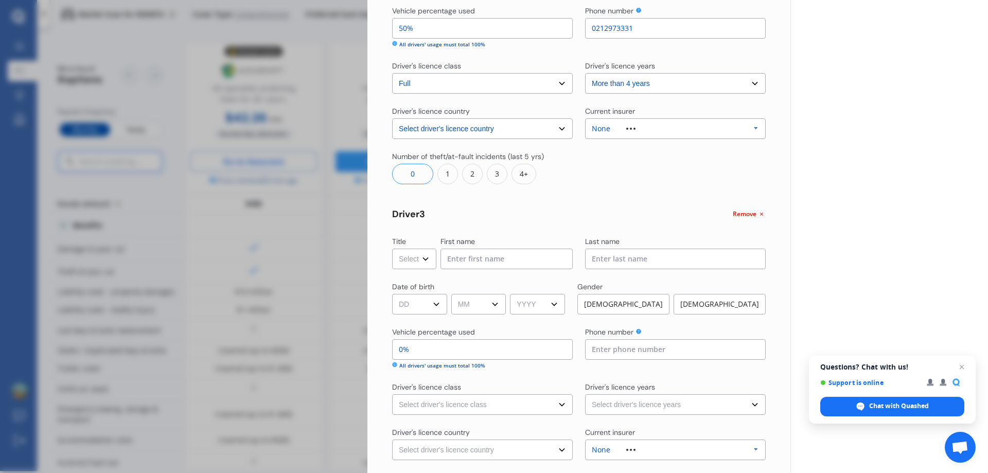
scroll to position [494, 0]
click at [433, 260] on select "Select Mr Mrs Miss Ms Dr" at bounding box center [414, 257] width 44 height 21
click at [392, 247] on select "Select Mr Mrs Miss Ms Dr" at bounding box center [414, 257] width 44 height 21
click at [427, 258] on select "Select Mr Mrs Miss Ms Dr" at bounding box center [414, 257] width 44 height 21
select select "Miss"
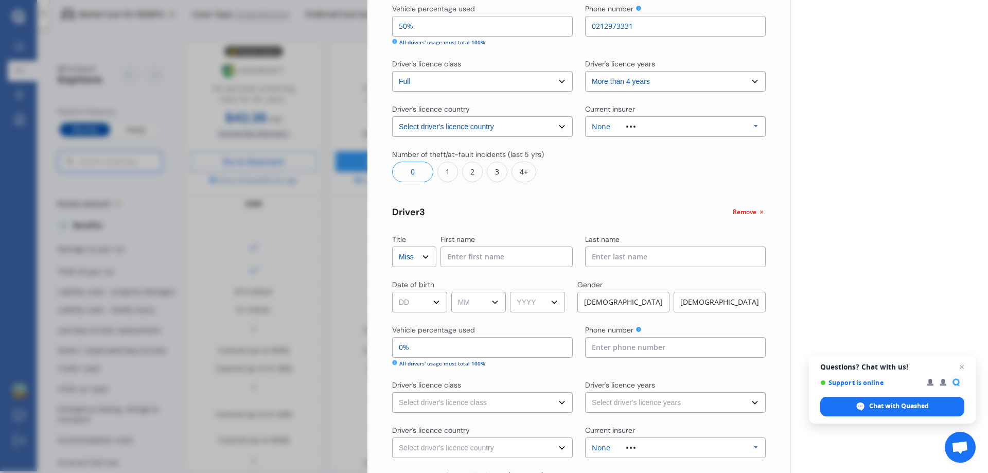
click at [392, 247] on select "Select Mr Mrs Miss Ms Dr" at bounding box center [414, 257] width 44 height 21
drag, startPoint x: 463, startPoint y: 257, endPoint x: 472, endPoint y: 255, distance: 8.5
click at [463, 257] on input at bounding box center [507, 257] width 132 height 21
type input "Sachi"
type input "[PERSON_NAME]"
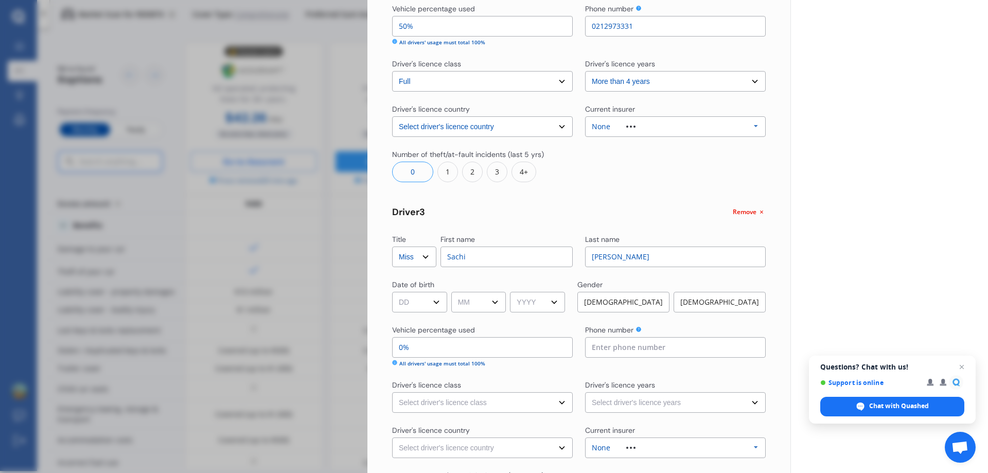
click at [420, 300] on select "DD 01 02 03 04 05 06 07 08 09 10 11 12 13 14 15 16 17 18 19 20 21 22 23 24 25 2…" at bounding box center [419, 302] width 55 height 21
select select "17"
click at [493, 297] on select "MM 01 02 03 04 05 06 07 08 09 10 11 12" at bounding box center [478, 302] width 55 height 21
select select "09"
click at [453, 292] on select "MM 01 02 03 04 05 06 07 08 09 10 11 12" at bounding box center [478, 302] width 55 height 21
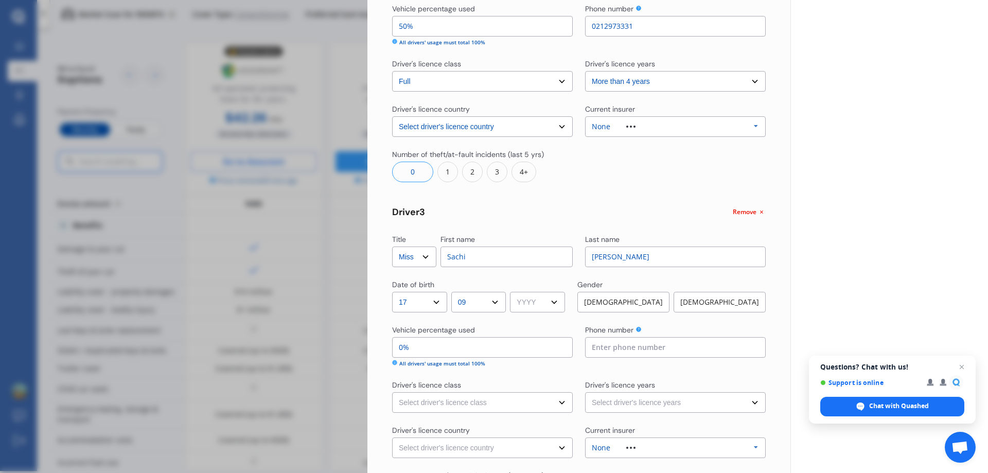
click at [493, 305] on select "YYYY 2009 2008 2007 2006 2005 2004 2003 2002 2001 2000 1999 1998 1997 1996 1995…" at bounding box center [537, 302] width 55 height 21
select select "2009"
click at [493, 305] on select "YYYY 2009 2008 2007 2006 2005 2004 2003 2002 2001 2000 1999 1998 1997 1996 1995…" at bounding box center [537, 302] width 55 height 21
click at [493, 297] on div "[DEMOGRAPHIC_DATA]" at bounding box center [720, 302] width 92 height 21
click at [473, 340] on input "0%" at bounding box center [482, 347] width 181 height 21
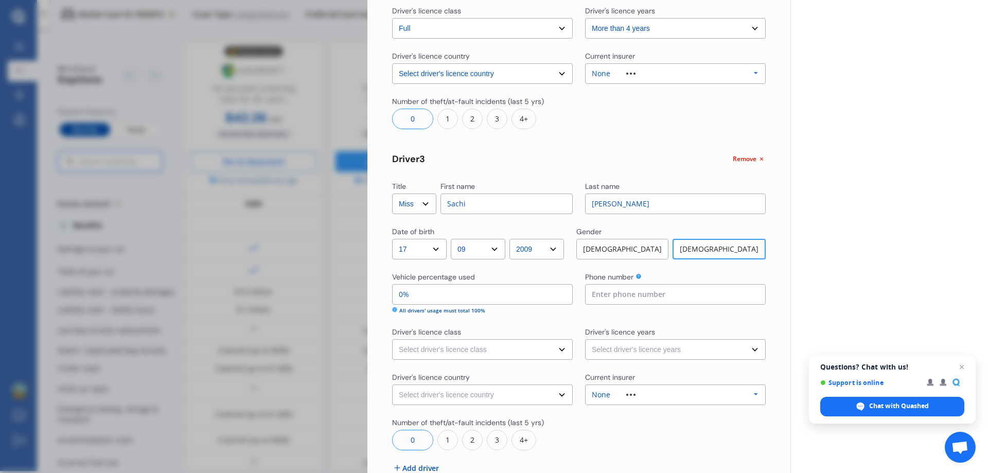
scroll to position [597, 0]
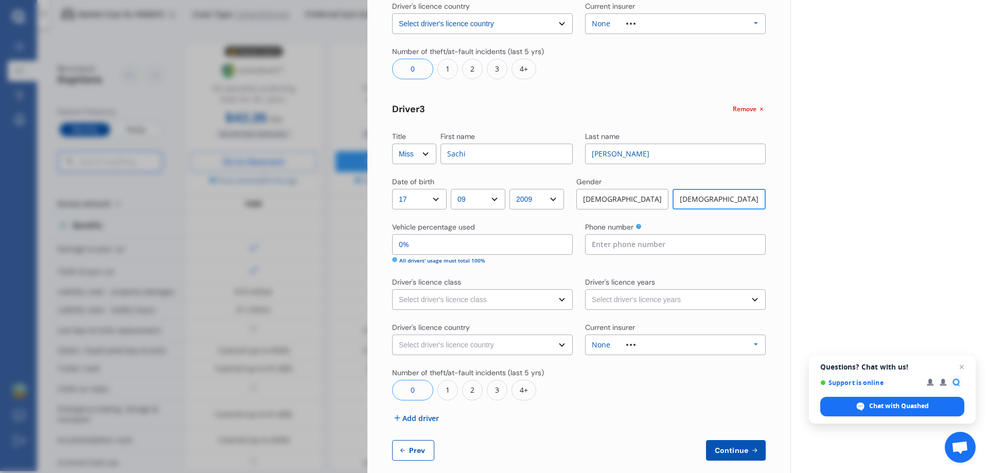
click at [493, 242] on input at bounding box center [675, 244] width 181 height 21
type input "0212973331"
click at [474, 299] on select "Select driver's licence class None Learner Restricted Full" at bounding box center [482, 299] width 181 height 21
select select "learner"
click at [392, 289] on select "Select driver's licence class None Learner Restricted Full" at bounding box center [482, 299] width 181 height 21
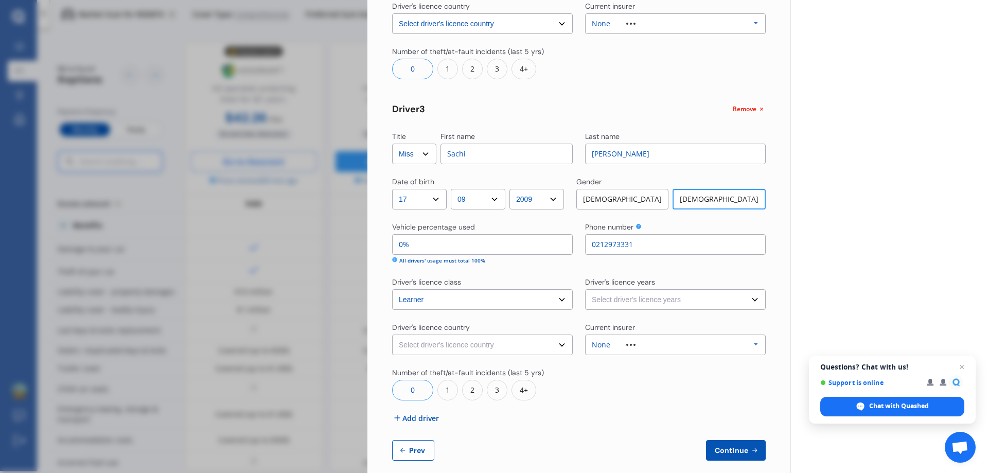
click at [493, 305] on select "Select driver's licence years Less than 1 year 1-2 years 2-4 years More than 4 …" at bounding box center [675, 299] width 181 height 21
select select "less than 1 year"
click at [493, 289] on select "Select driver's licence years Less than 1 year 1-2 years 2-4 years More than 4 …" at bounding box center [675, 299] width 181 height 21
click at [486, 349] on select "Select driver's licence country [GEOGRAPHIC_DATA] [GEOGRAPHIC_DATA] [GEOGRAPHIC…" at bounding box center [482, 345] width 181 height 21
select select "[GEOGRAPHIC_DATA]"
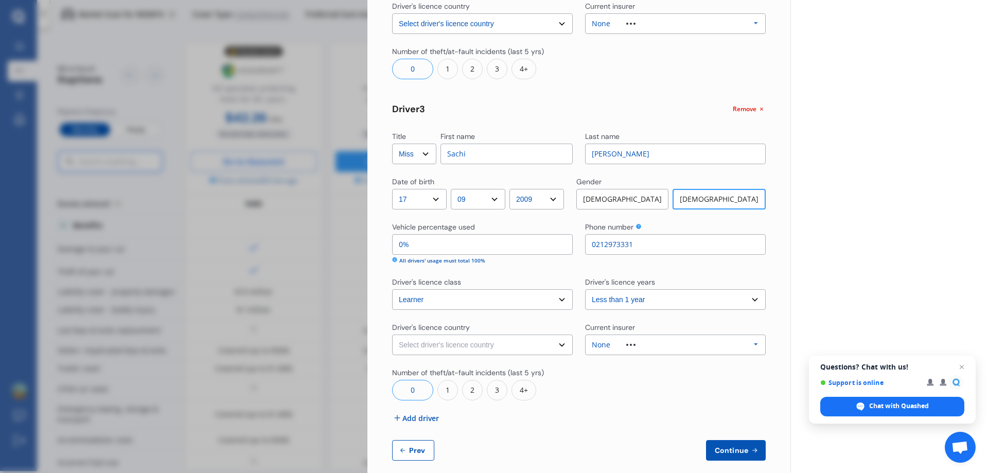
click at [392, 335] on select "Select driver's licence country [GEOGRAPHIC_DATA] [GEOGRAPHIC_DATA] [GEOGRAPHIC…" at bounding box center [482, 345] width 181 height 21
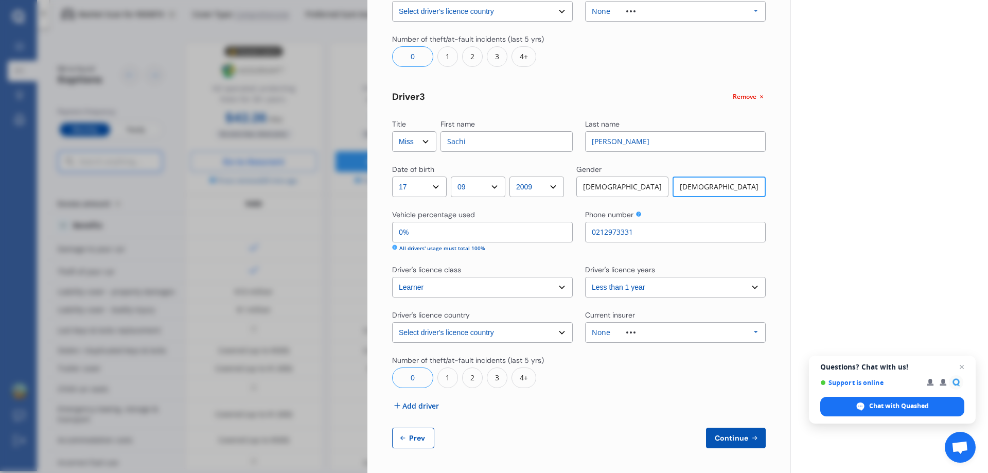
click at [493, 437] on span "Continue" at bounding box center [732, 438] width 38 height 8
click at [458, 238] on input "0%" at bounding box center [482, 232] width 181 height 21
drag, startPoint x: 424, startPoint y: 237, endPoint x: 361, endPoint y: 229, distance: 63.4
click at [361, 229] on div "Disconnect Connected Minimise Yearly Monthly $14.62 / mo Step # 2 Drivers Title…" at bounding box center [494, 236] width 988 height 473
type input "10%"
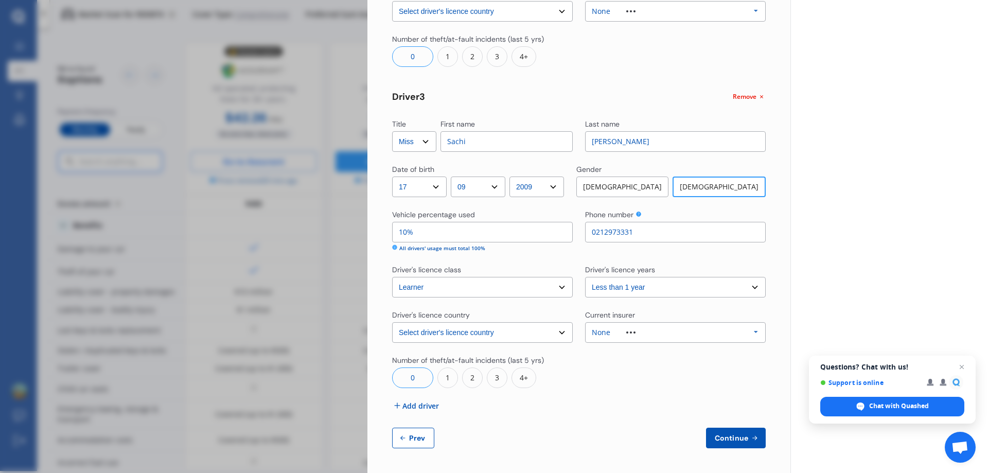
drag, startPoint x: 717, startPoint y: 432, endPoint x: 693, endPoint y: 420, distance: 26.9
click at [493, 432] on button "Continue" at bounding box center [736, 438] width 60 height 21
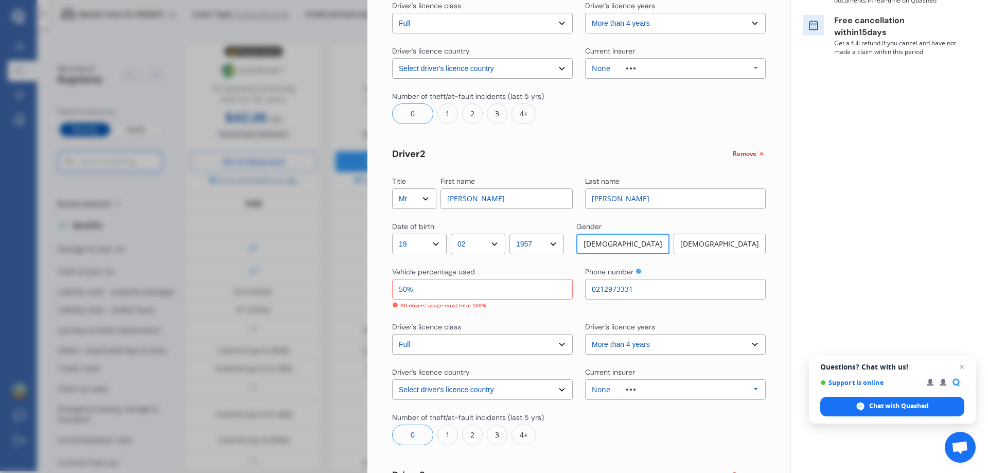
scroll to position [249, 0]
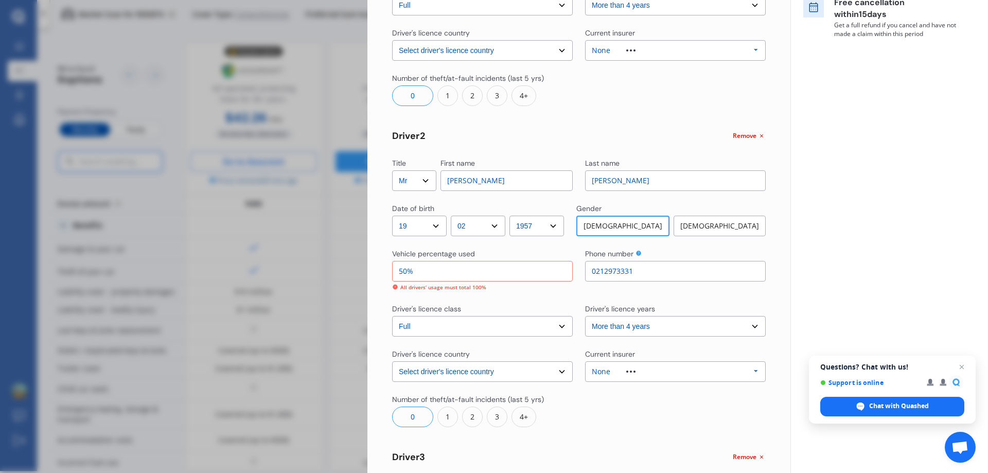
drag, startPoint x: 426, startPoint y: 269, endPoint x: 384, endPoint y: 265, distance: 41.9
click at [384, 265] on div "Yearly Monthly $14.62 / mo Step # 2 Drivers Title Select Mr Mrs Miss Ms Dr [PER…" at bounding box center [579, 307] width 423 height 1054
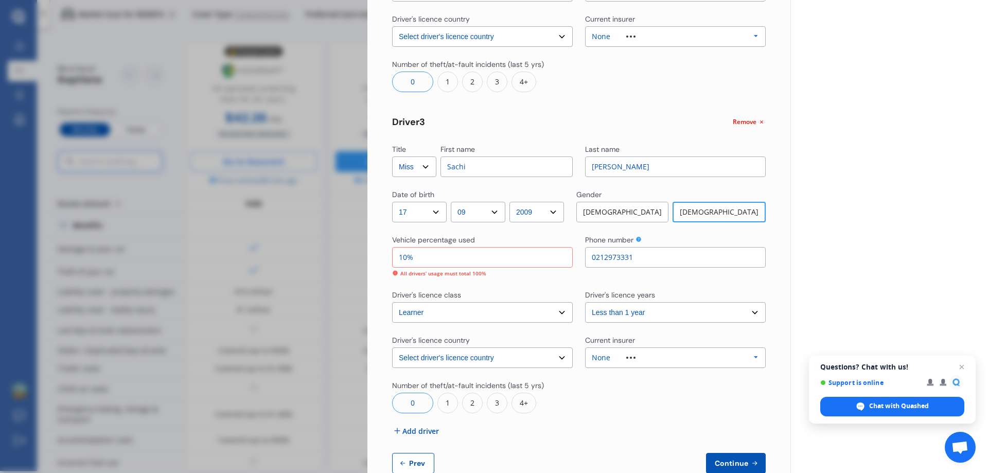
scroll to position [610, 0]
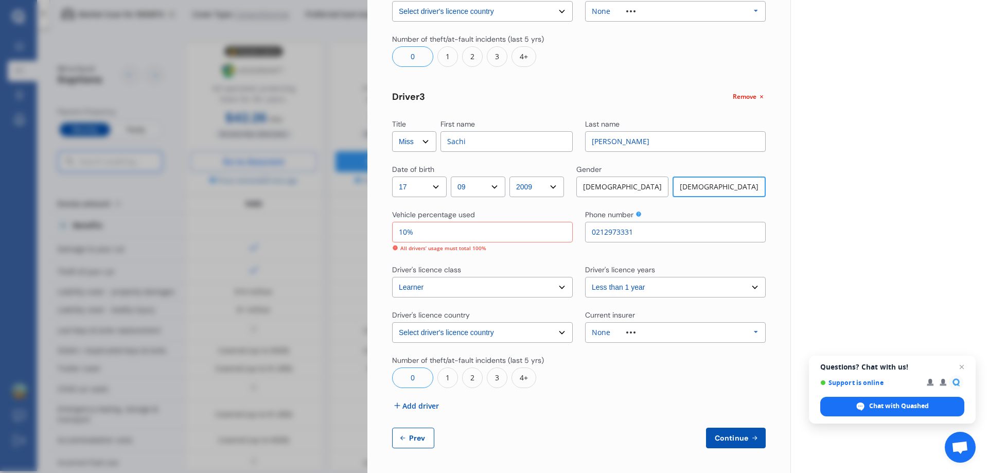
type input "40%"
click at [493, 434] on span "Continue" at bounding box center [732, 438] width 38 height 8
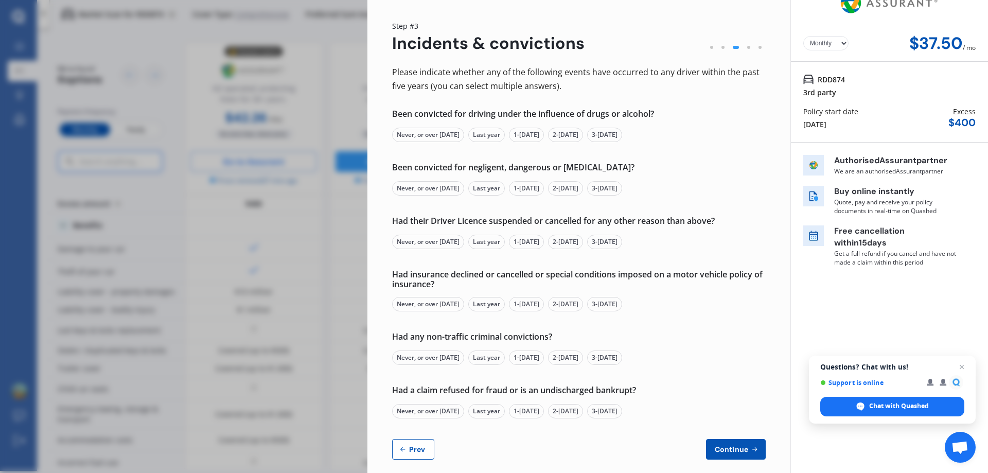
scroll to position [32, 0]
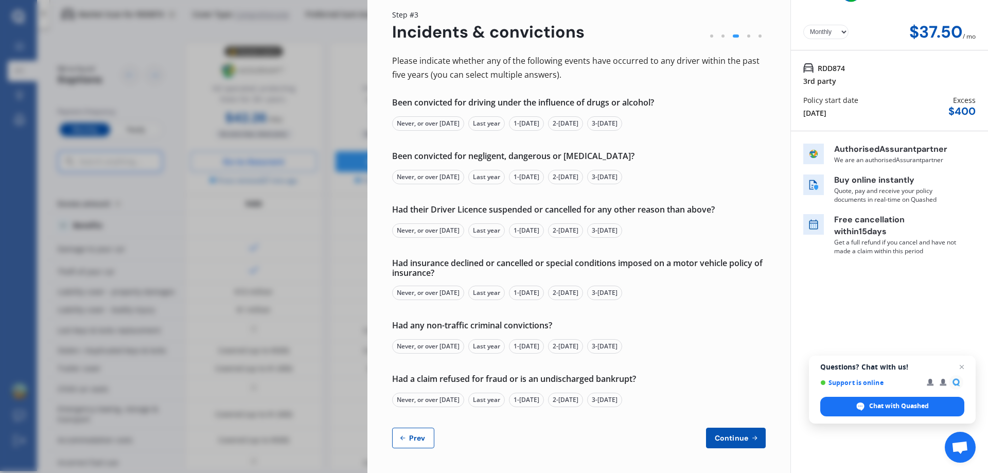
click at [443, 126] on div "Never, or over [DATE]" at bounding box center [428, 123] width 72 height 14
click at [446, 176] on div "Never, or over [DATE]" at bounding box center [428, 177] width 72 height 14
click at [433, 229] on div "Never, or over [DATE]" at bounding box center [428, 230] width 72 height 14
click at [435, 294] on div "Never, or over [DATE]" at bounding box center [428, 293] width 72 height 14
click at [447, 347] on div "Never, or over [DATE]" at bounding box center [428, 346] width 72 height 14
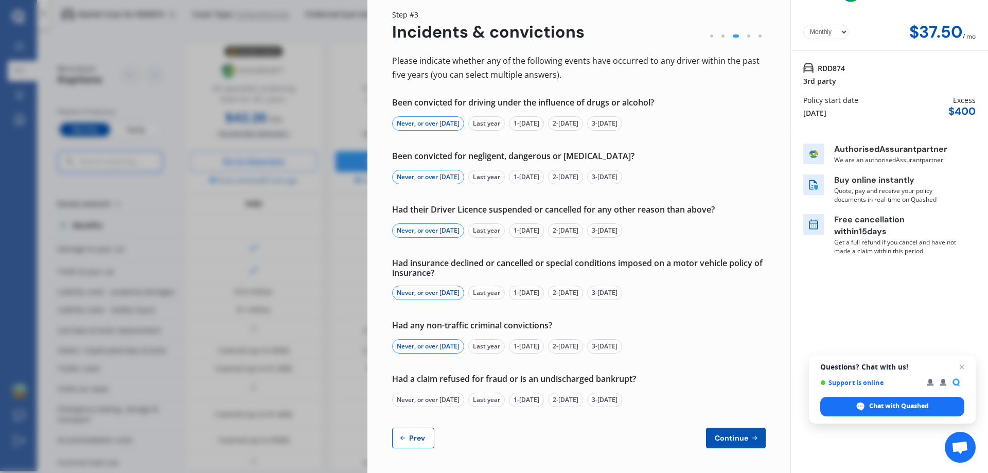
click at [462, 399] on div "Never, or over [DATE]" at bounding box center [428, 400] width 72 height 14
click at [493, 434] on span "Continue" at bounding box center [732, 438] width 38 height 8
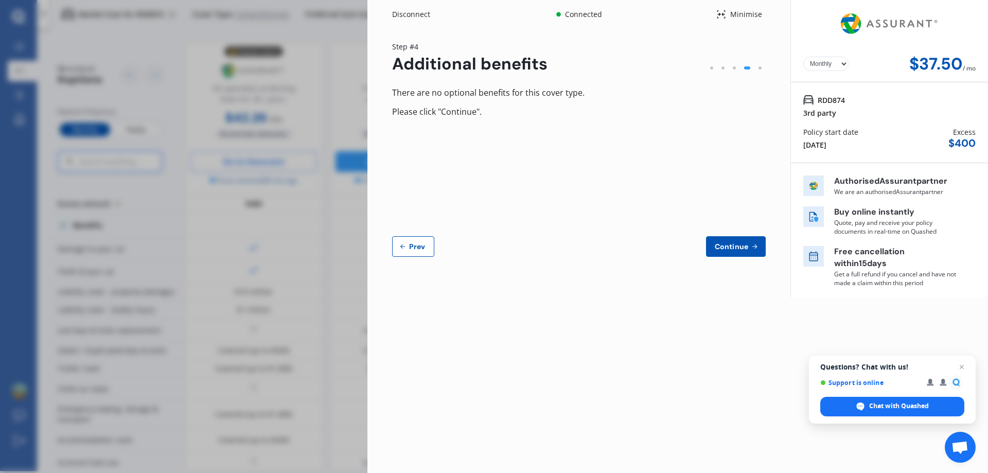
click at [493, 247] on span "Continue" at bounding box center [732, 246] width 38 height 8
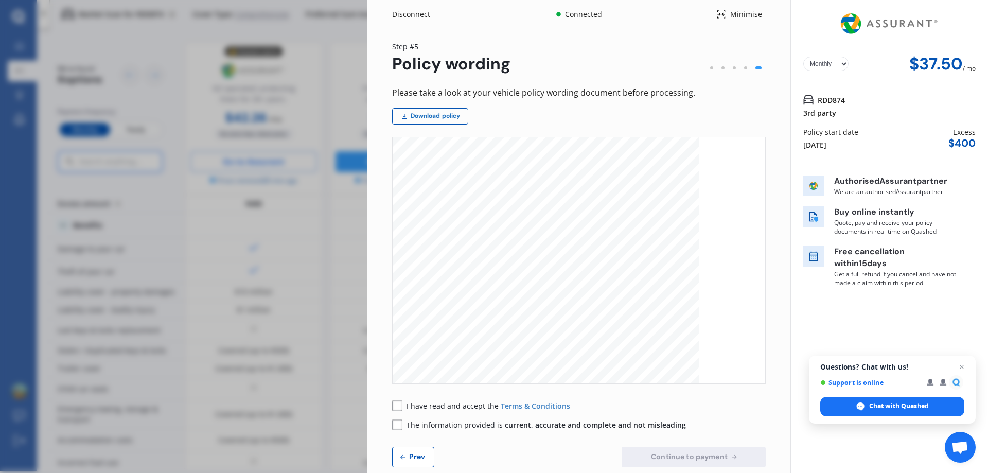
click at [451, 115] on link "Download policy" at bounding box center [430, 116] width 76 height 16
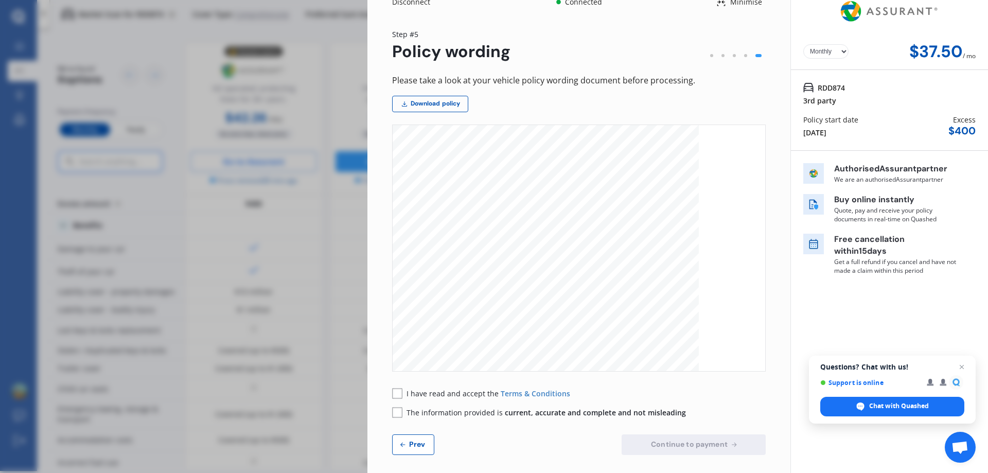
scroll to position [19, 0]
